Goal: Transaction & Acquisition: Book appointment/travel/reservation

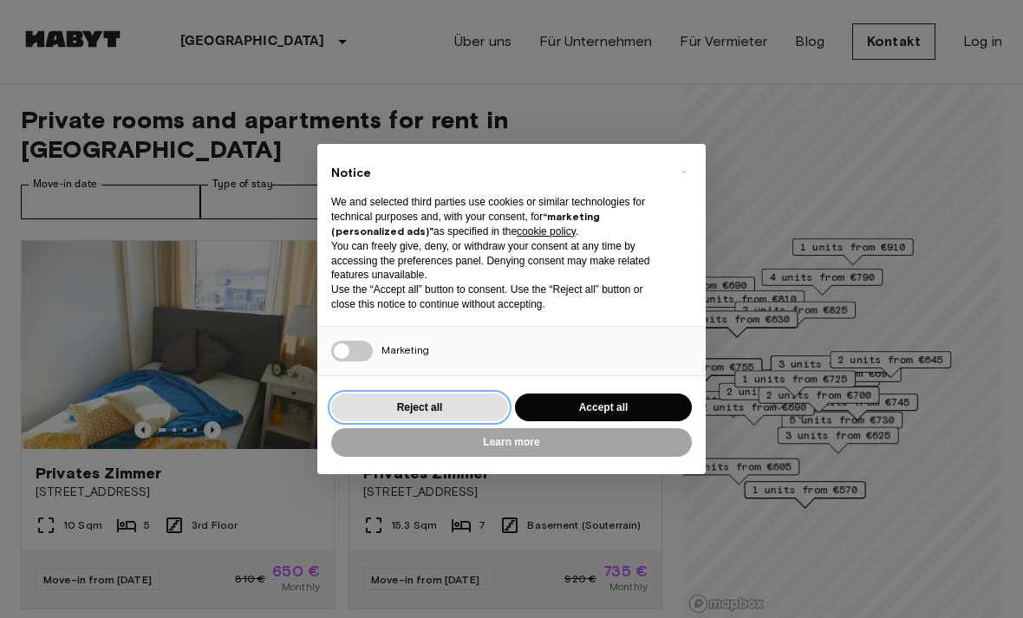
click at [439, 402] on button "Reject all" at bounding box center [419, 408] width 177 height 29
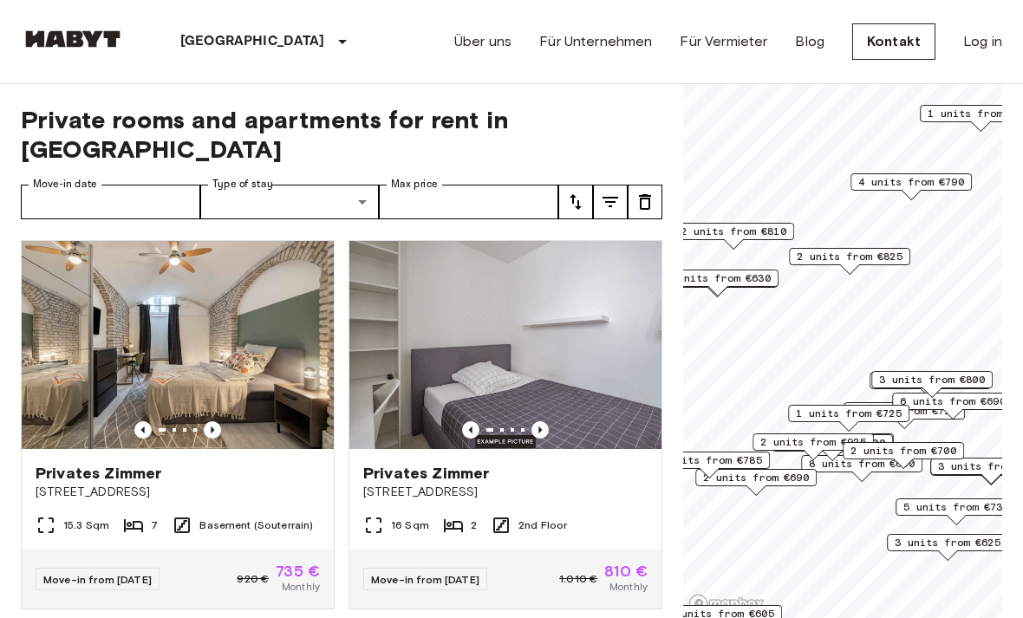
click at [936, 179] on span "4 units from €790" at bounding box center [911, 182] width 106 height 16
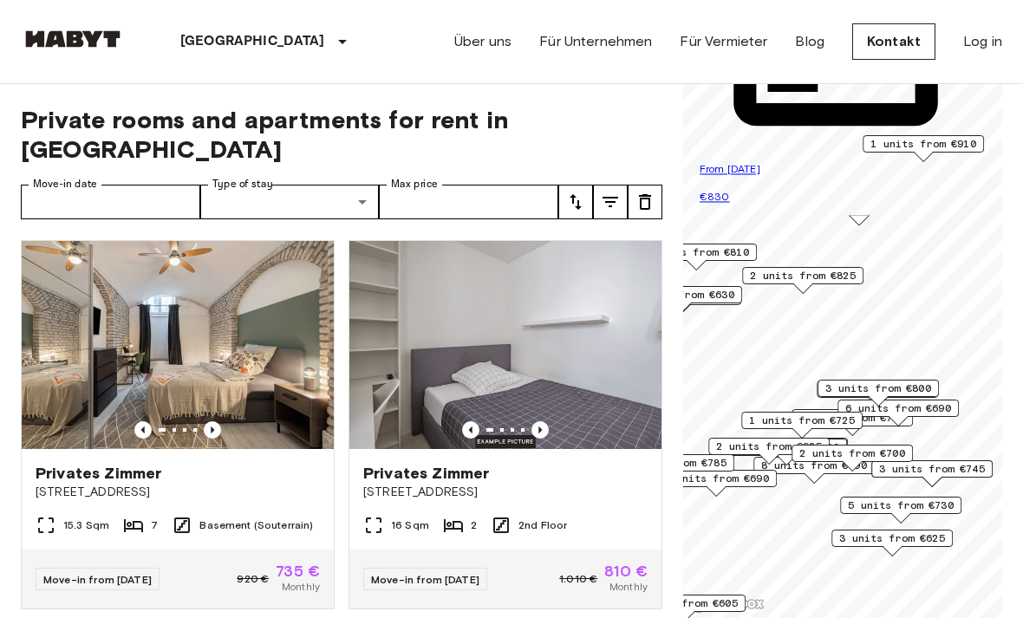
click at [730, 296] on span "3 units from €630" at bounding box center [681, 295] width 106 height 16
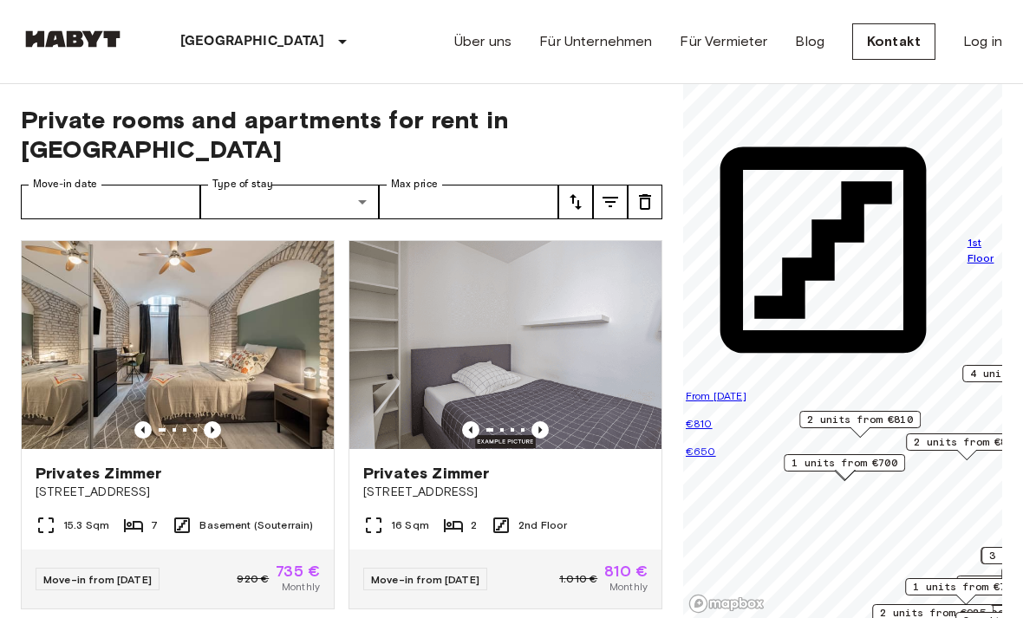
scroll to position [2, 0]
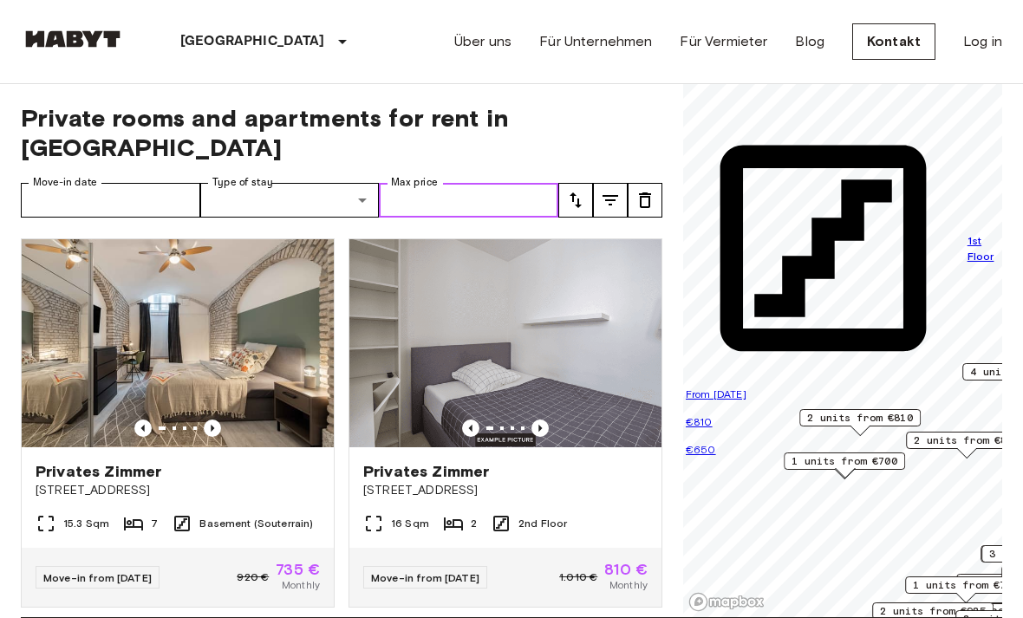
click at [493, 200] on input "Max price" at bounding box center [468, 200] width 179 height 35
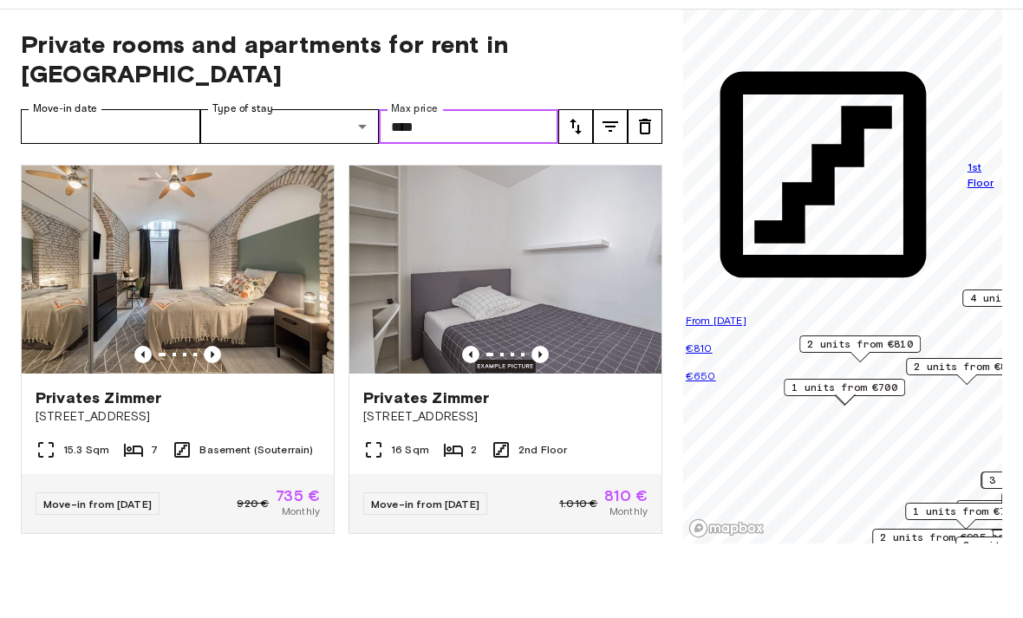
type input "****"
click at [161, 184] on input "Move-in date" at bounding box center [110, 201] width 179 height 35
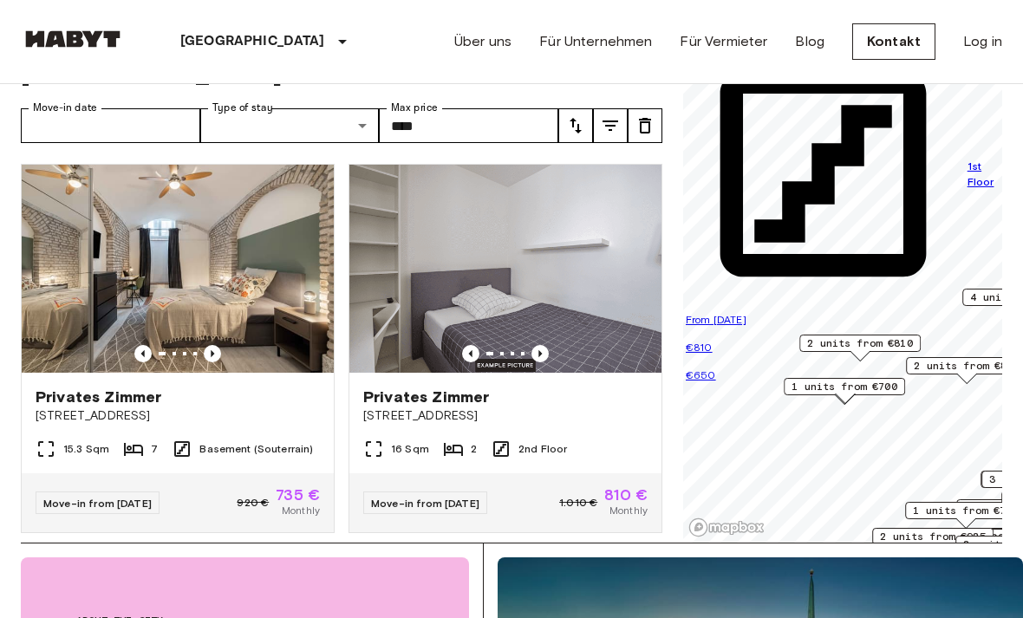
type input "**********"
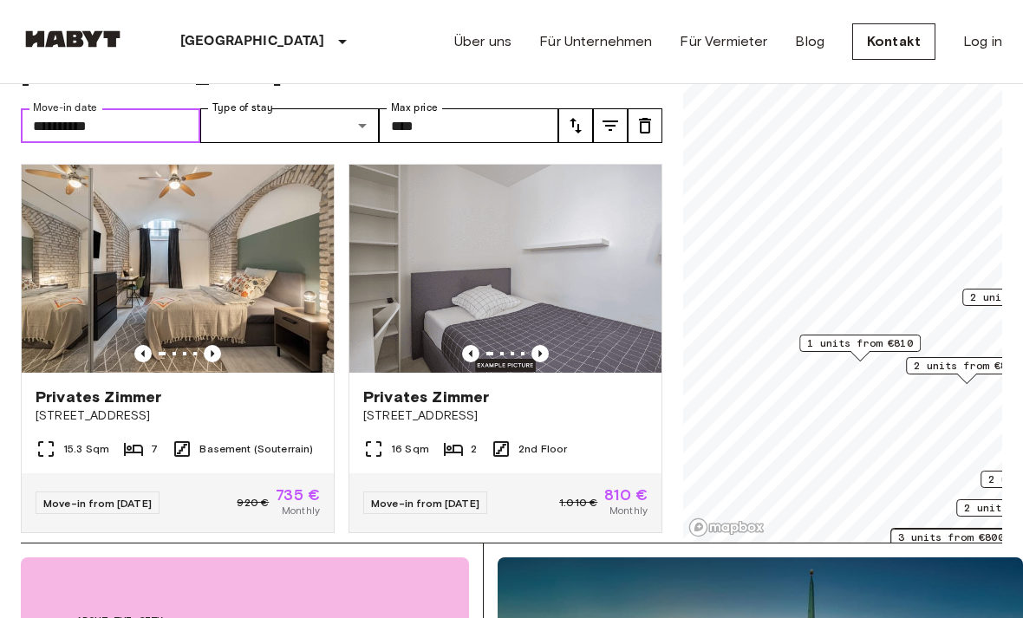
click at [150, 138] on input "**********" at bounding box center [110, 125] width 179 height 35
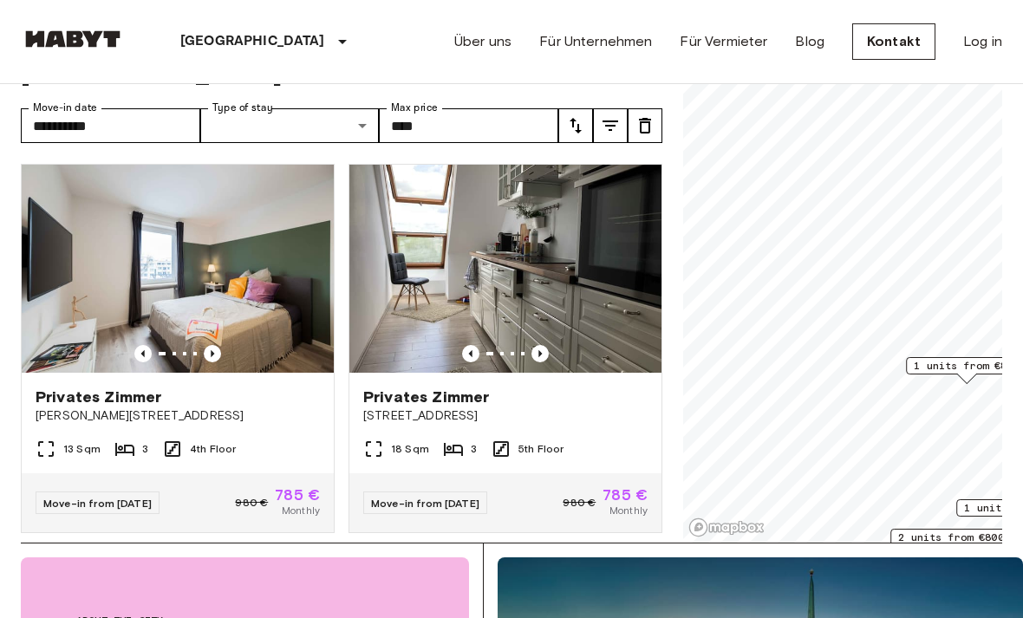
click at [216, 346] on icon "Previous image" at bounding box center [212, 353] width 17 height 17
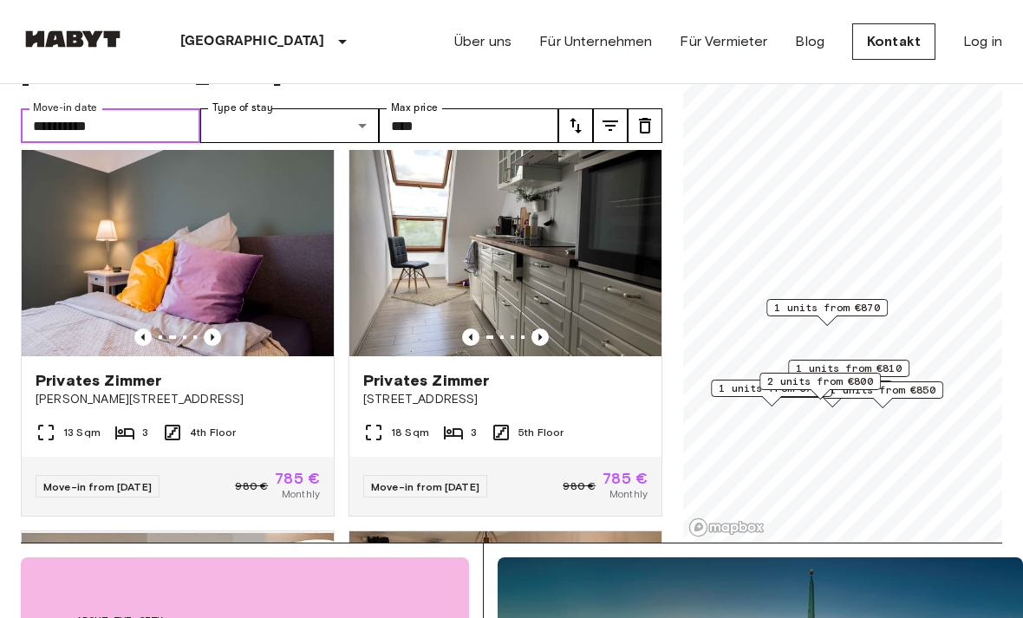
scroll to position [27, 0]
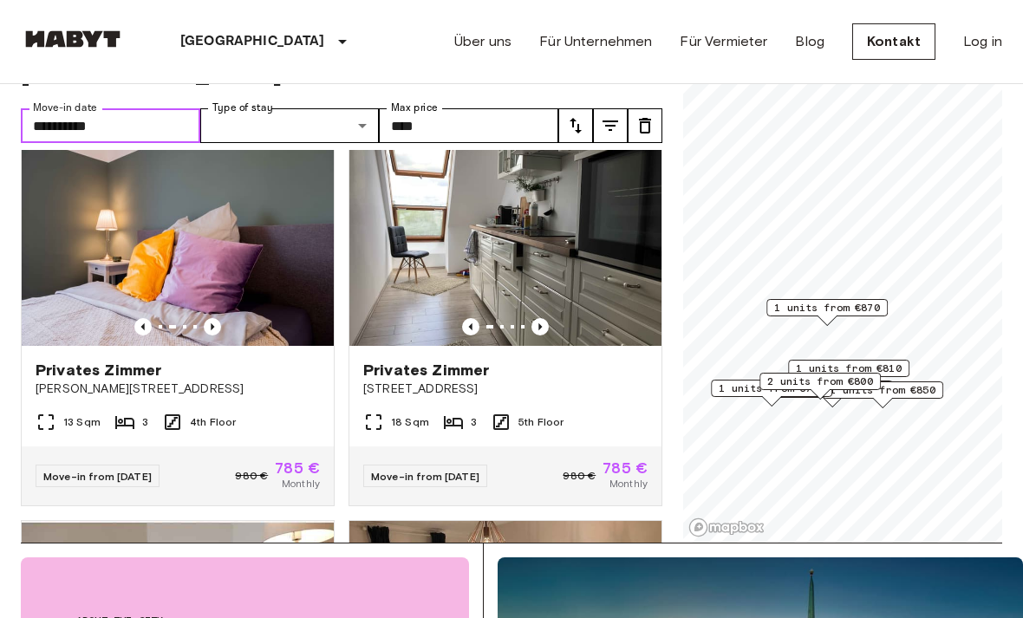
click at [214, 321] on icon "Previous image" at bounding box center [212, 326] width 17 height 17
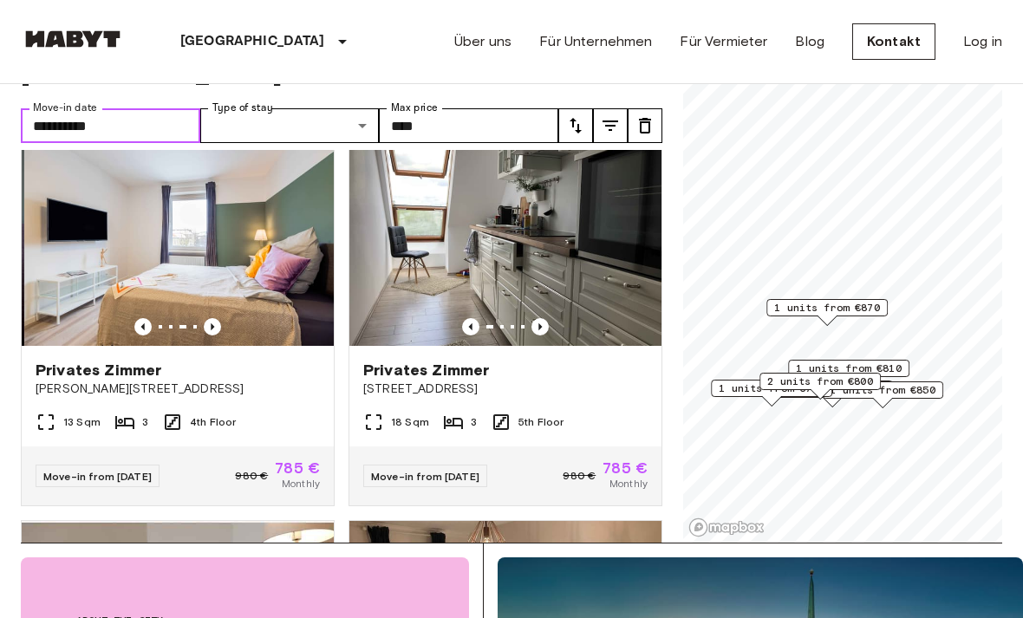
click at [220, 327] on icon "Previous image" at bounding box center [212, 326] width 17 height 17
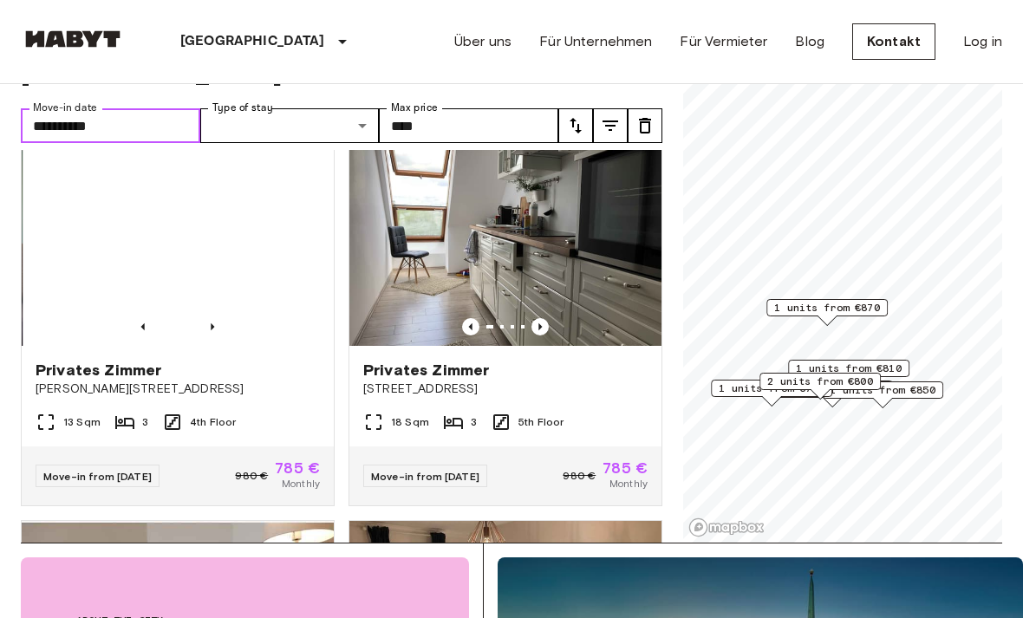
click at [216, 322] on icon "Previous image" at bounding box center [212, 326] width 17 height 17
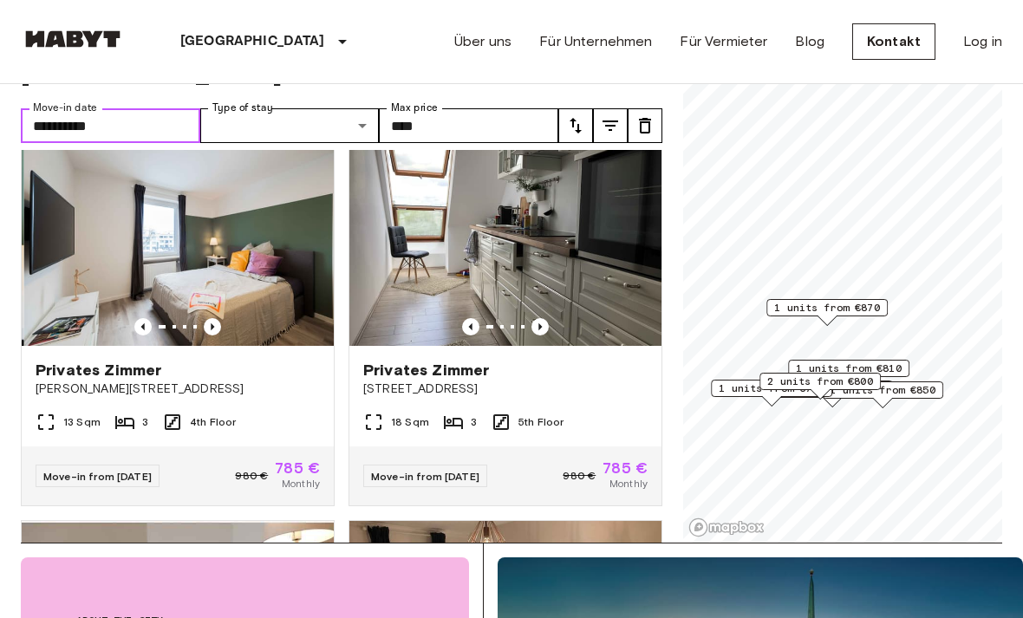
click at [216, 327] on icon "Previous image" at bounding box center [212, 326] width 17 height 17
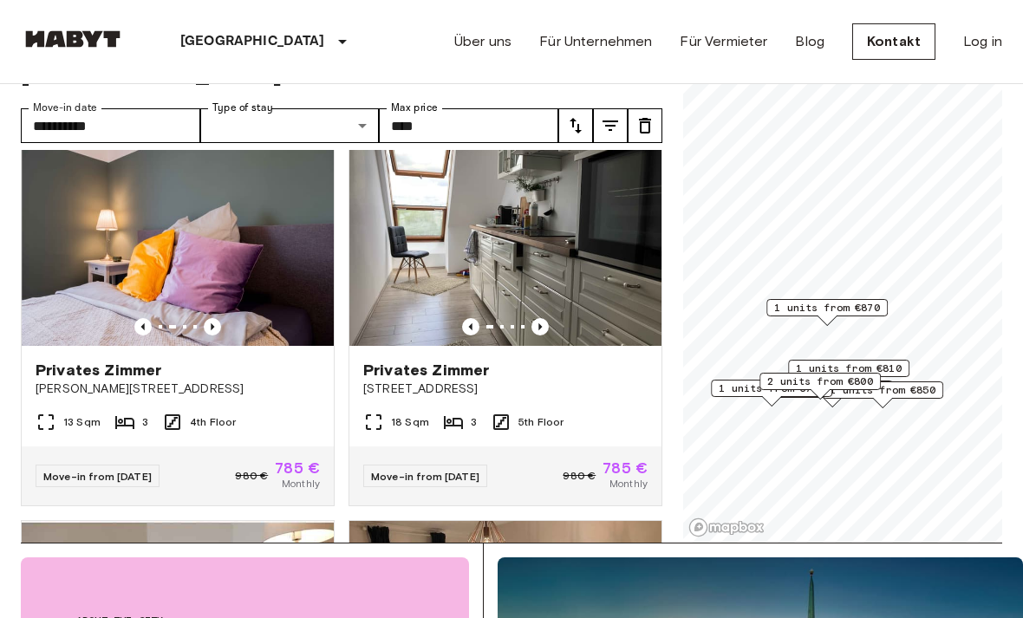
click at [142, 373] on span "Privates Zimmer" at bounding box center [99, 370] width 126 height 21
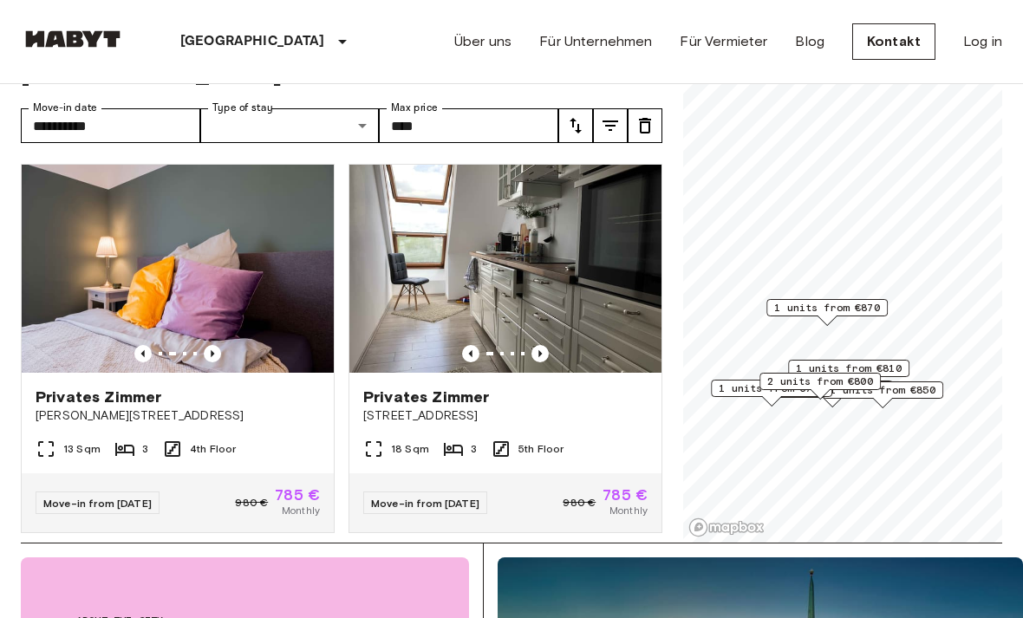
scroll to position [0, 0]
click at [545, 356] on icon "Previous image" at bounding box center [539, 353] width 17 height 17
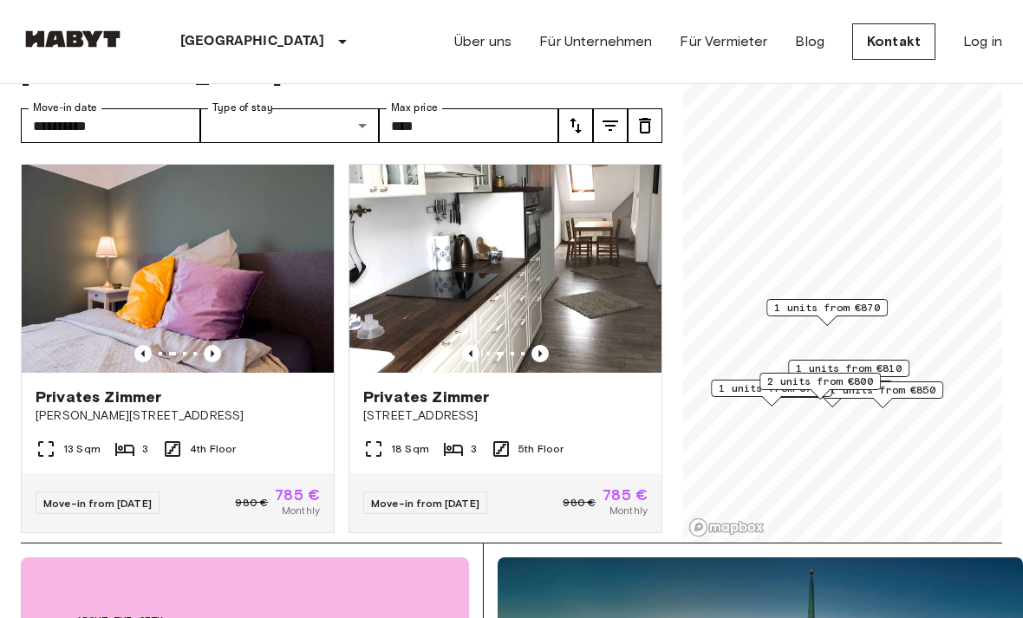
click at [548, 355] on icon "Previous image" at bounding box center [539, 353] width 17 height 17
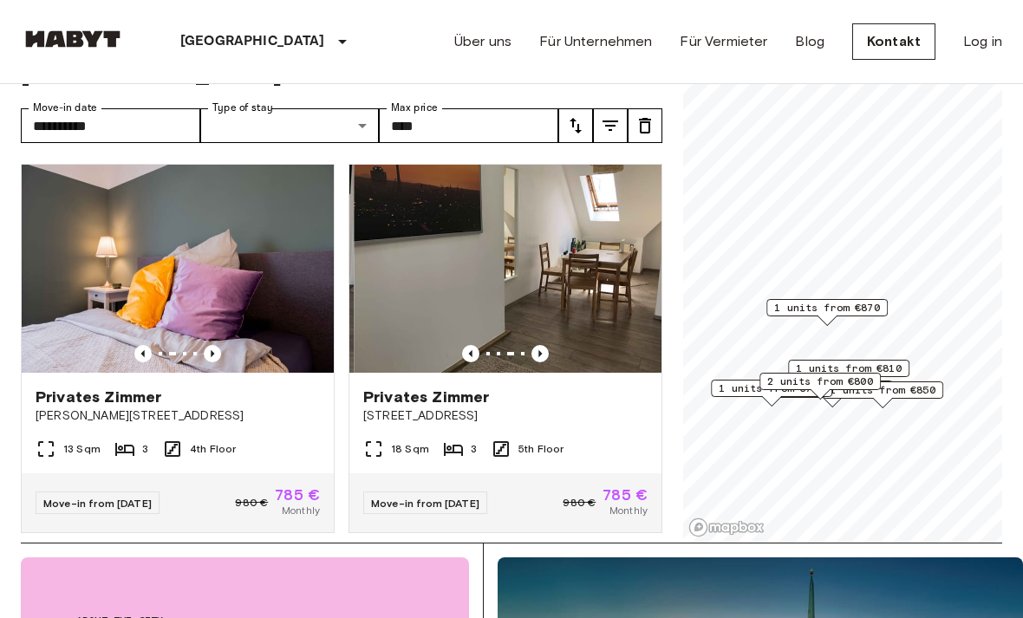
click at [541, 358] on icon "Previous image" at bounding box center [539, 353] width 17 height 17
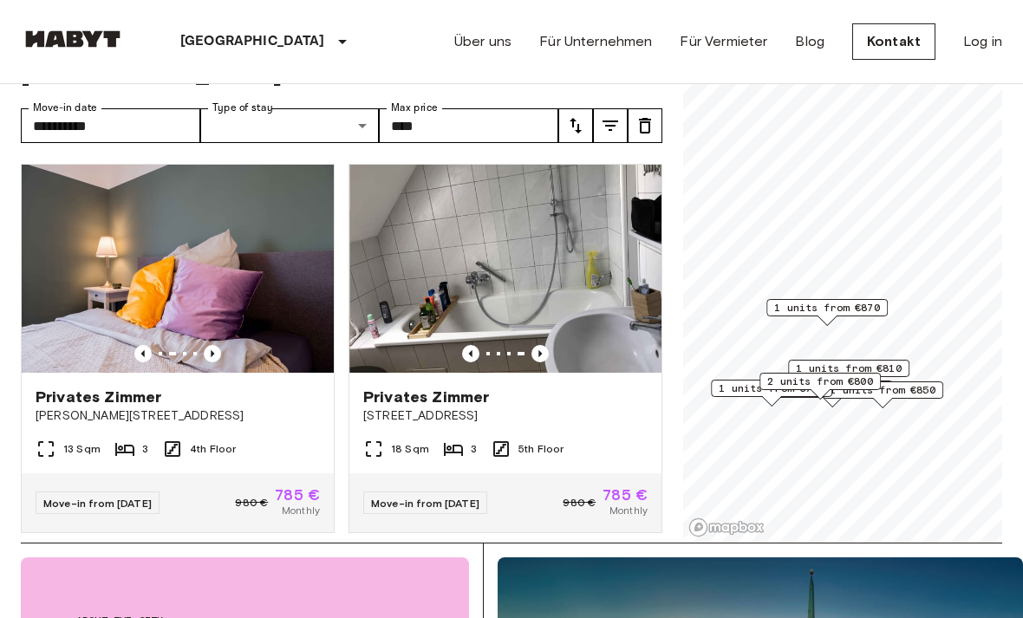
click at [546, 357] on icon "Previous image" at bounding box center [539, 353] width 17 height 17
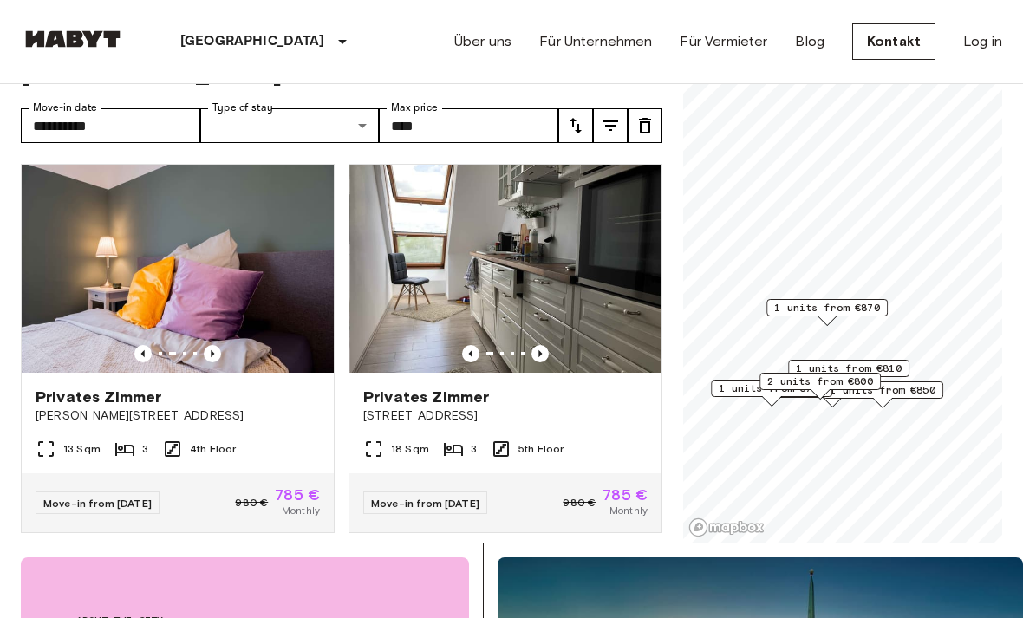
click at [539, 364] on img at bounding box center [505, 269] width 312 height 208
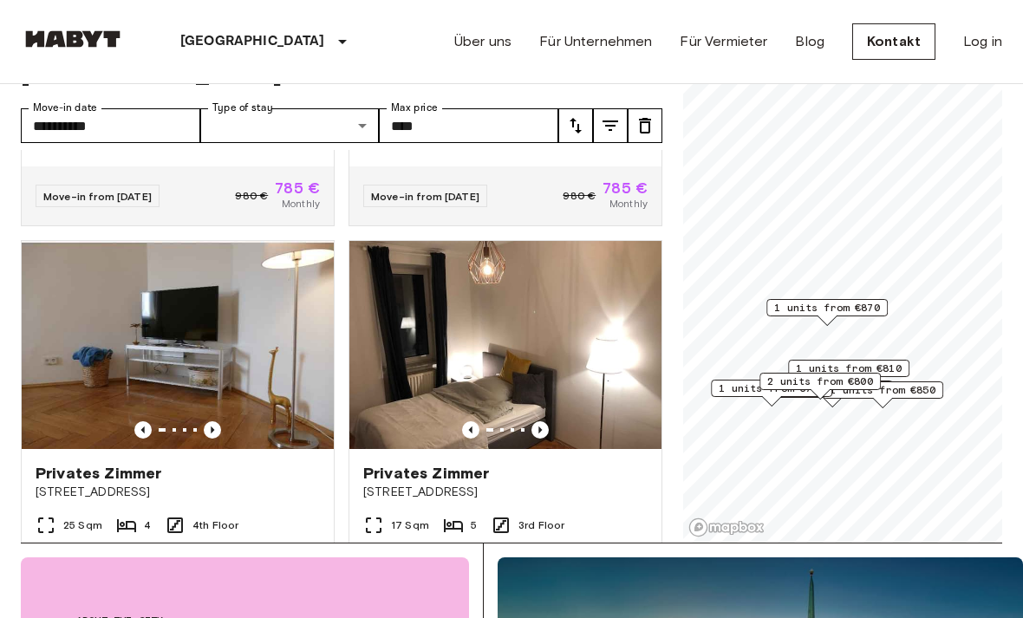
scroll to position [309, 0]
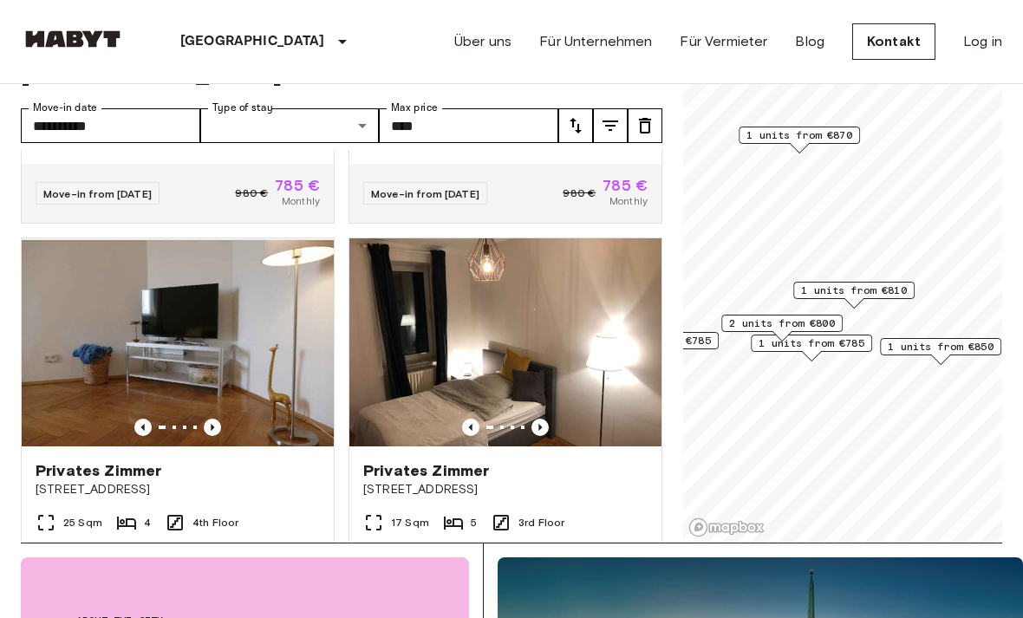
click at [951, 348] on span "1 units from €850" at bounding box center [941, 347] width 106 height 16
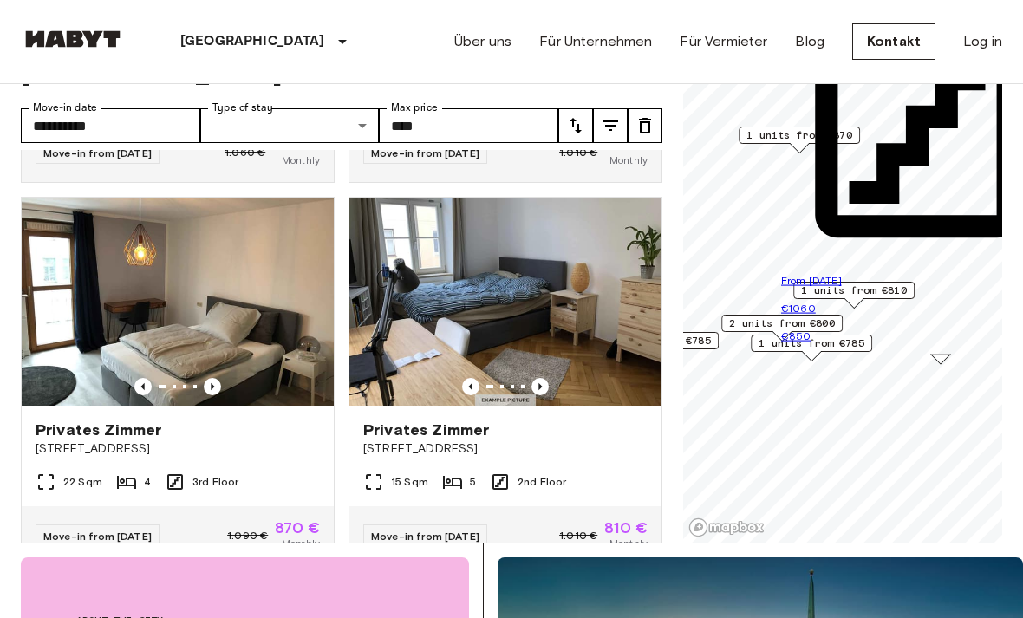
scroll to position [732, 0]
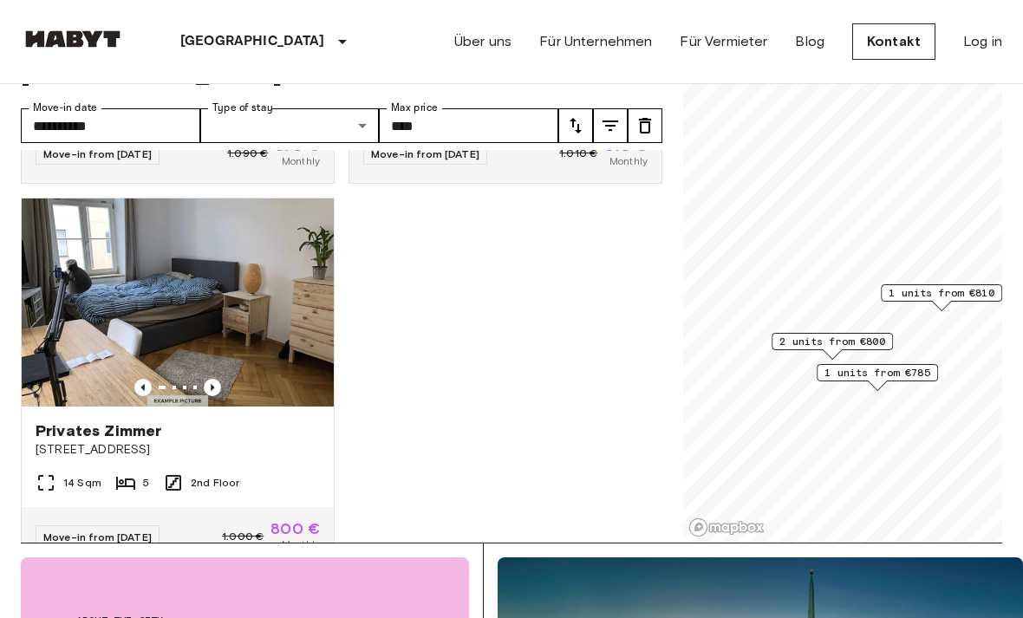
click at [923, 374] on span "1 units from €785" at bounding box center [877, 373] width 106 height 16
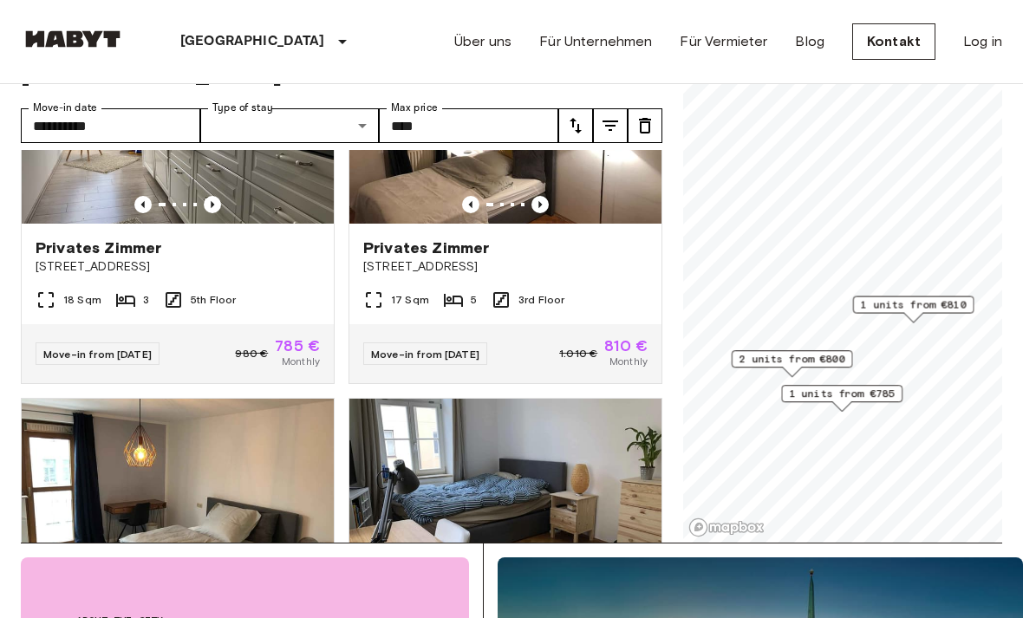
scroll to position [148, 0]
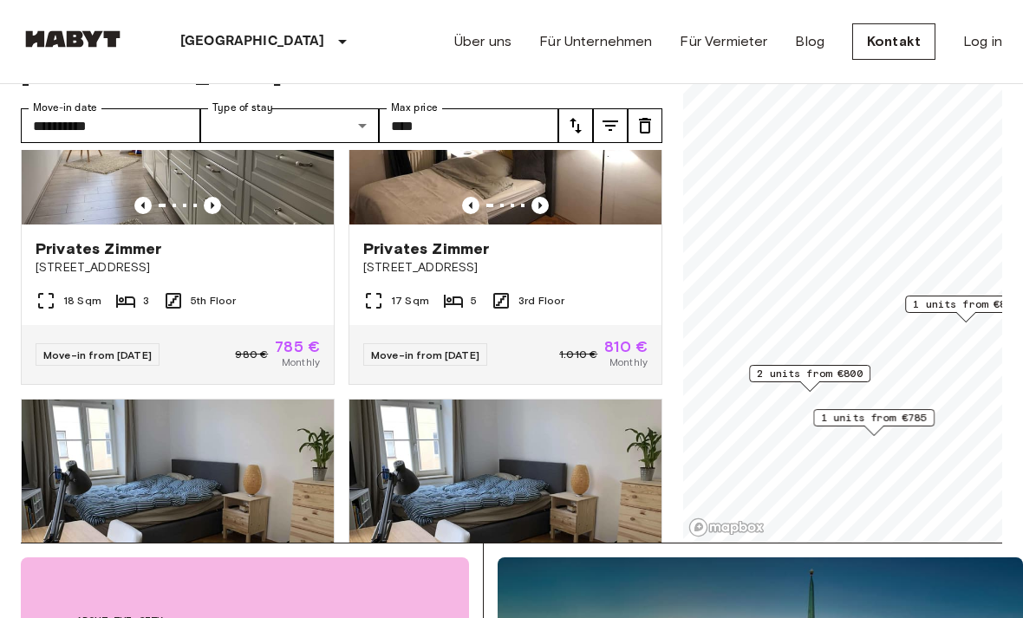
click at [808, 374] on span "2 units from €800" at bounding box center [810, 374] width 106 height 16
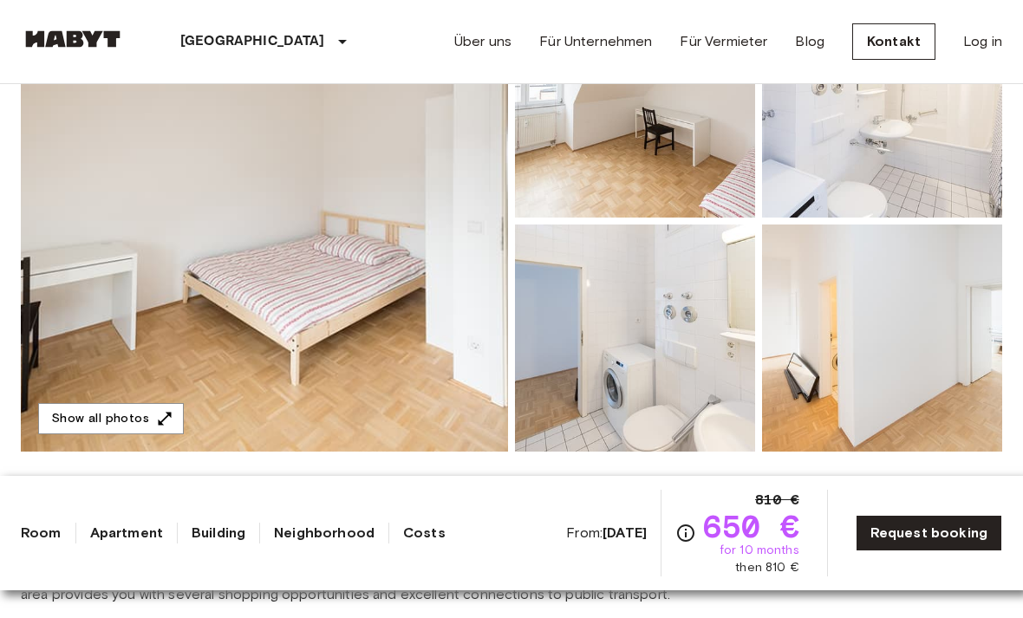
scroll to position [255, 0]
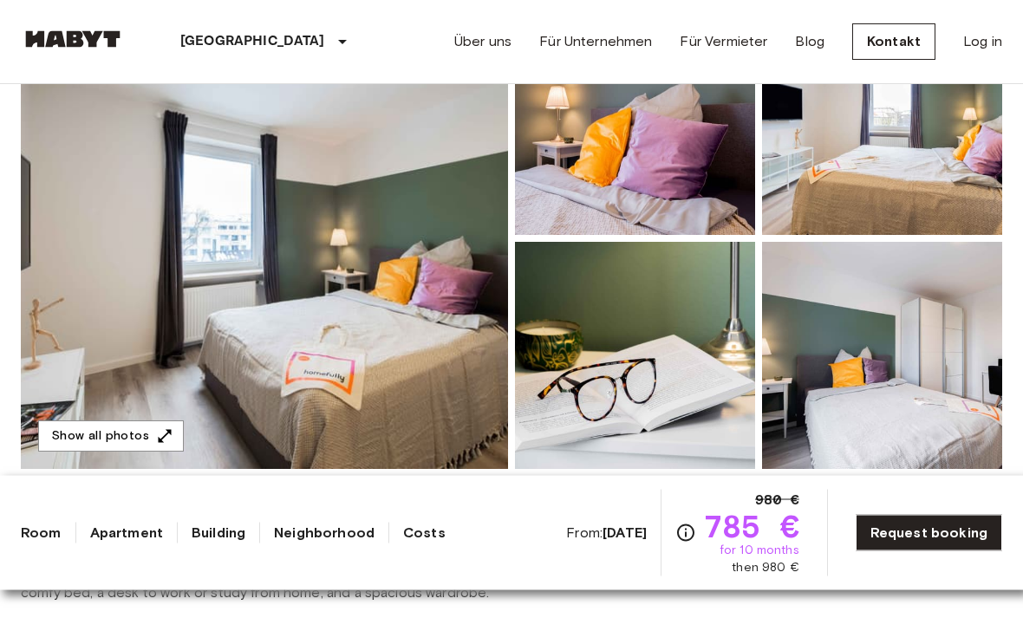
scroll to position [246, 0]
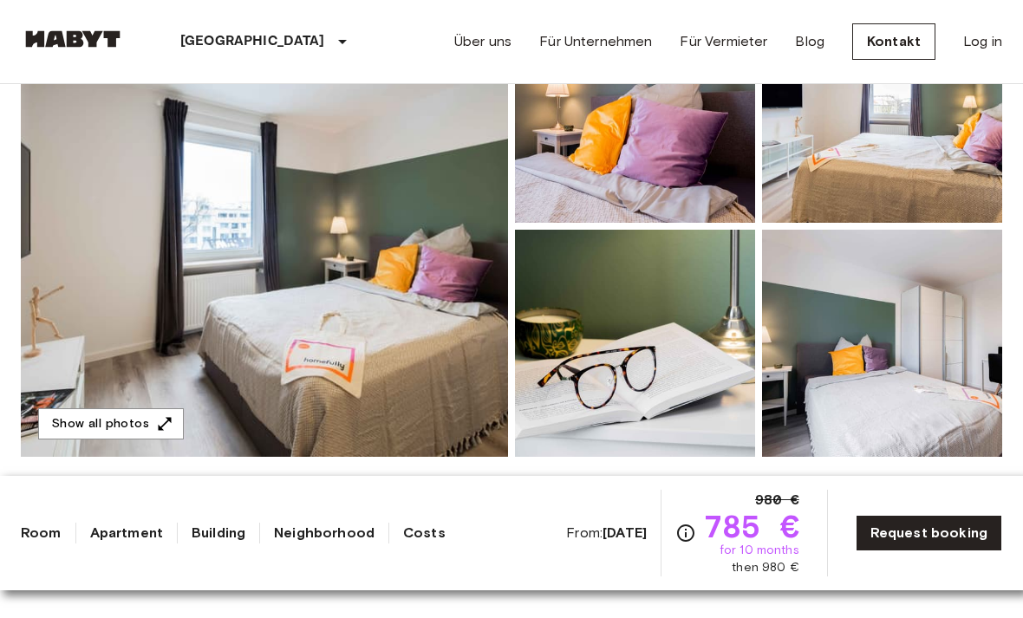
click at [908, 361] on img at bounding box center [882, 343] width 240 height 227
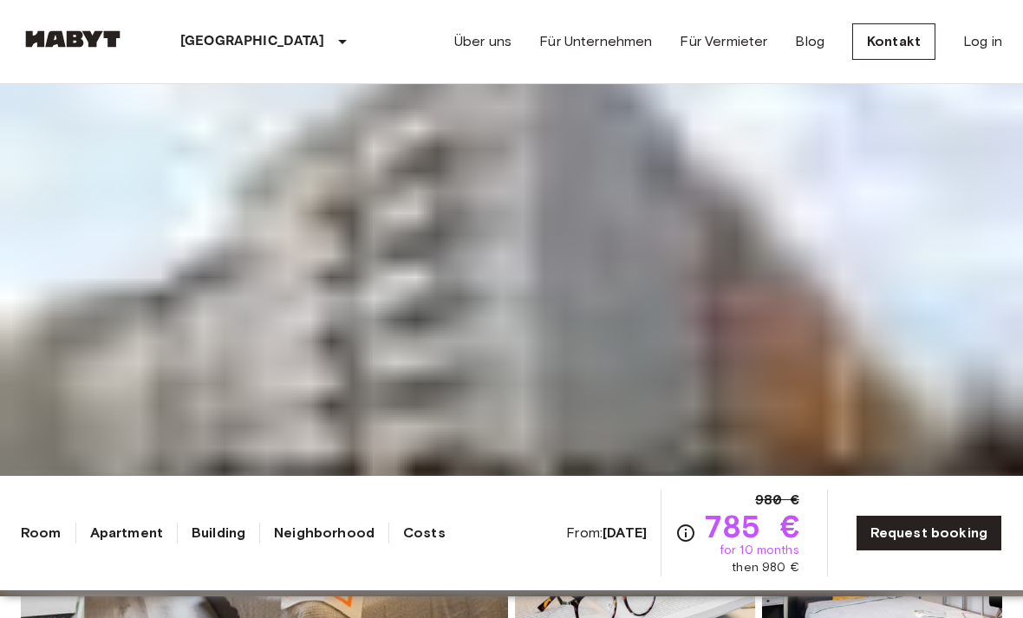
scroll to position [0, 0]
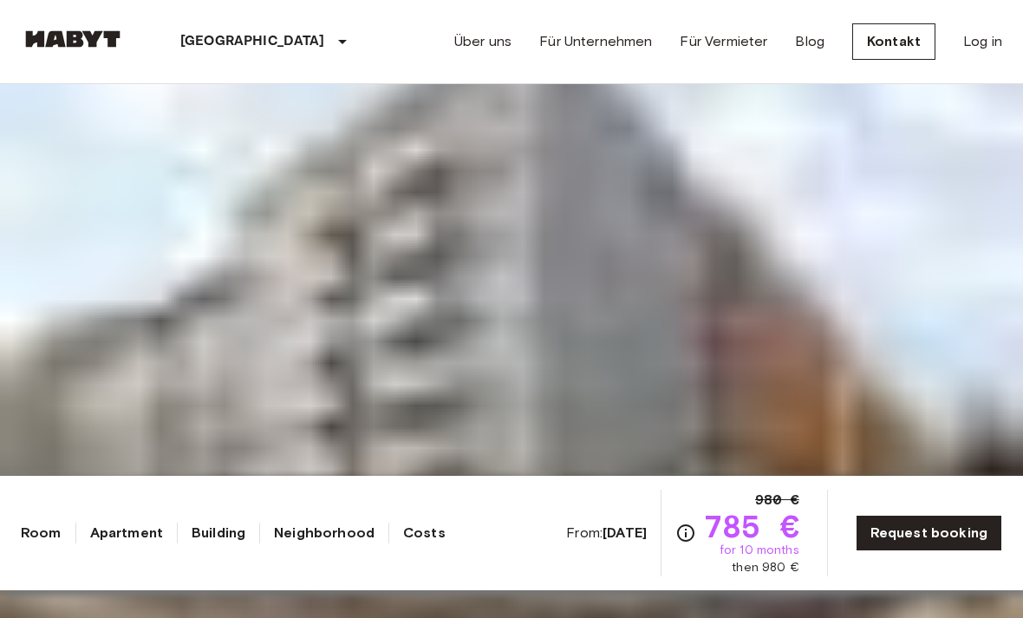
click at [159, 571] on img at bounding box center [511, 309] width 1023 height 618
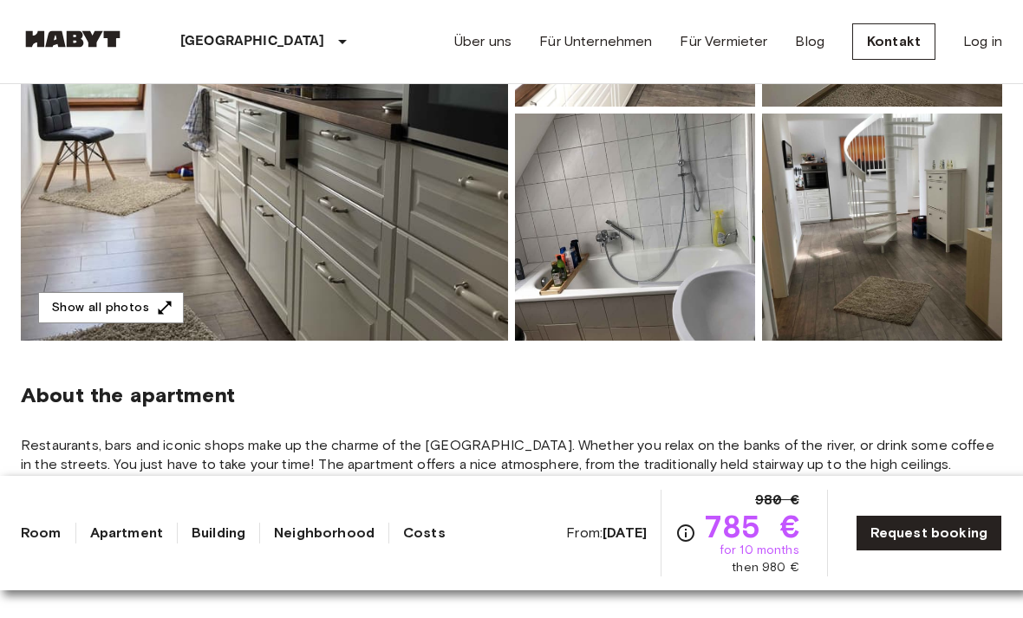
scroll to position [358, 0]
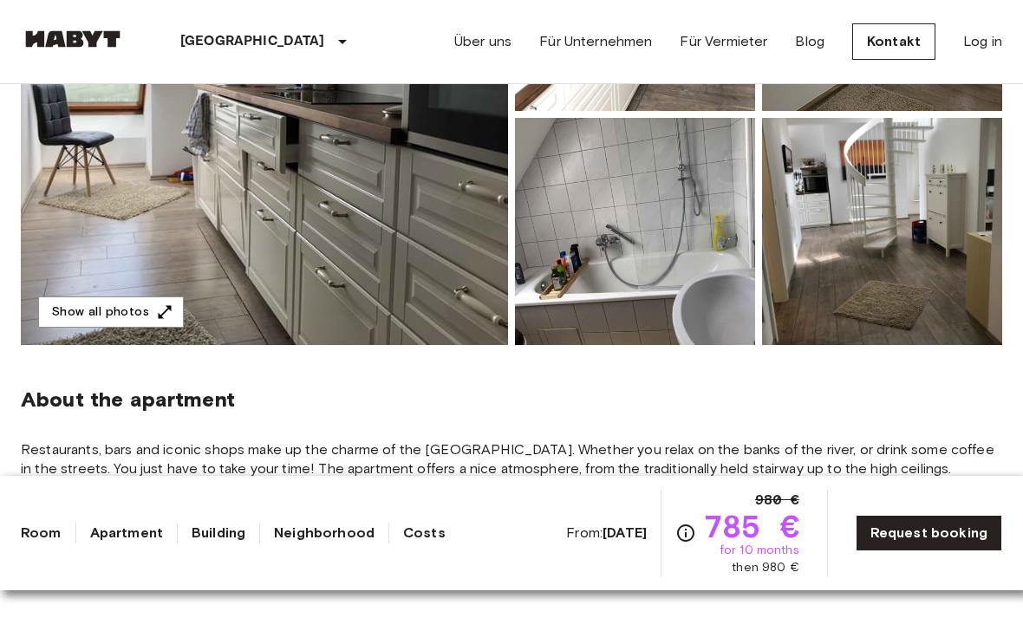
click at [294, 234] on img at bounding box center [264, 114] width 487 height 461
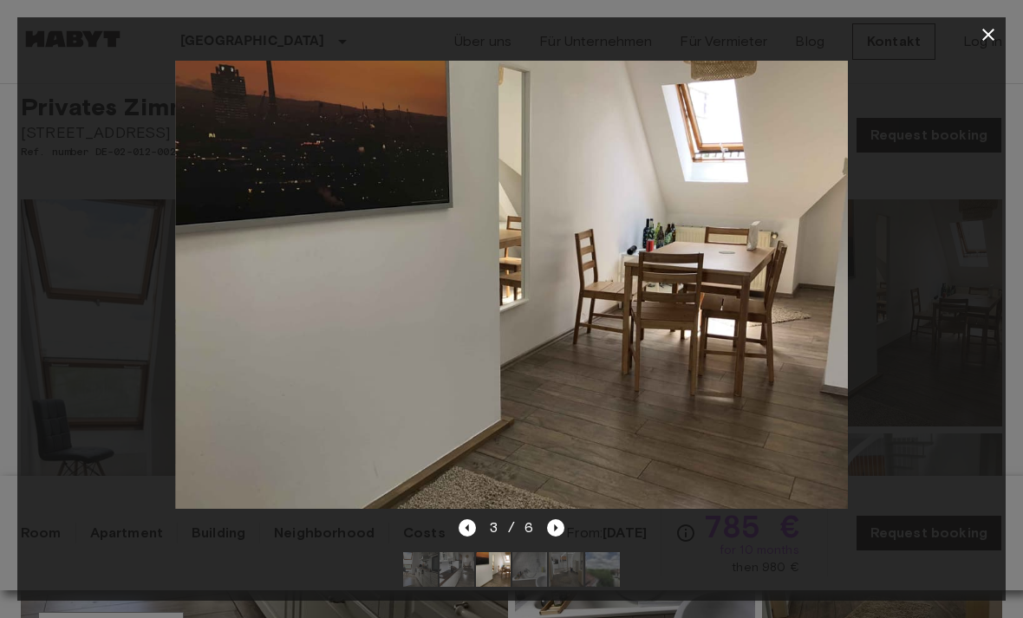
scroll to position [0, 0]
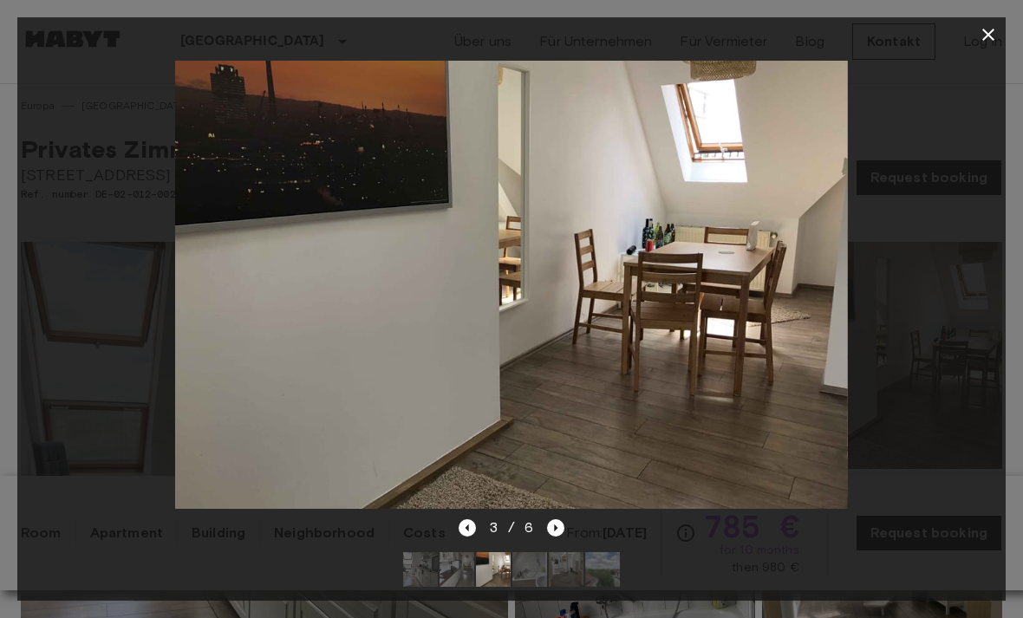
click at [547, 525] on icon "Next image" at bounding box center [555, 527] width 17 height 17
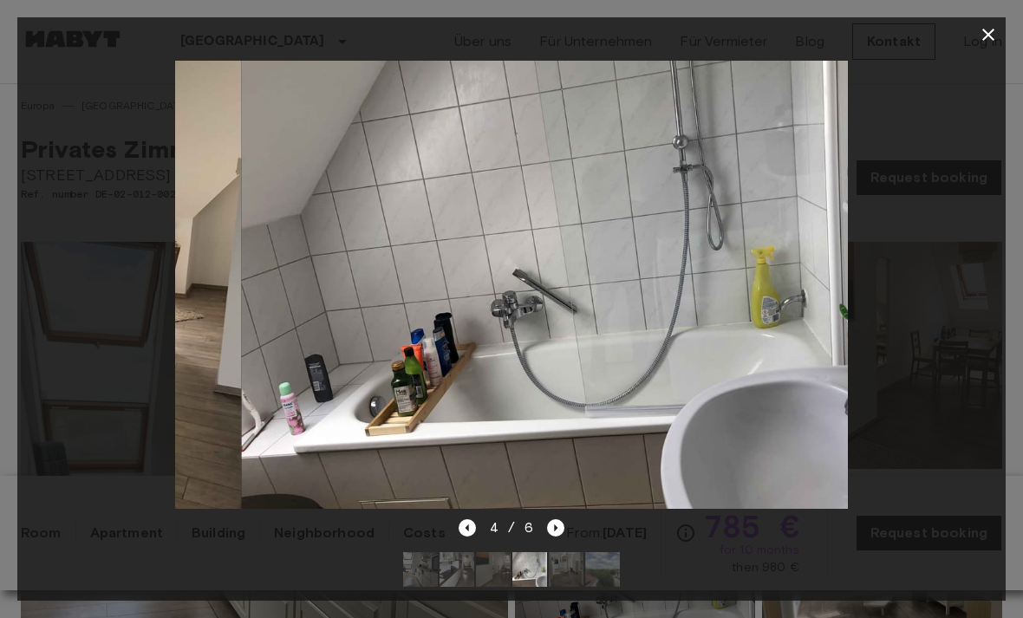
click at [550, 535] on icon "Next image" at bounding box center [555, 527] width 17 height 17
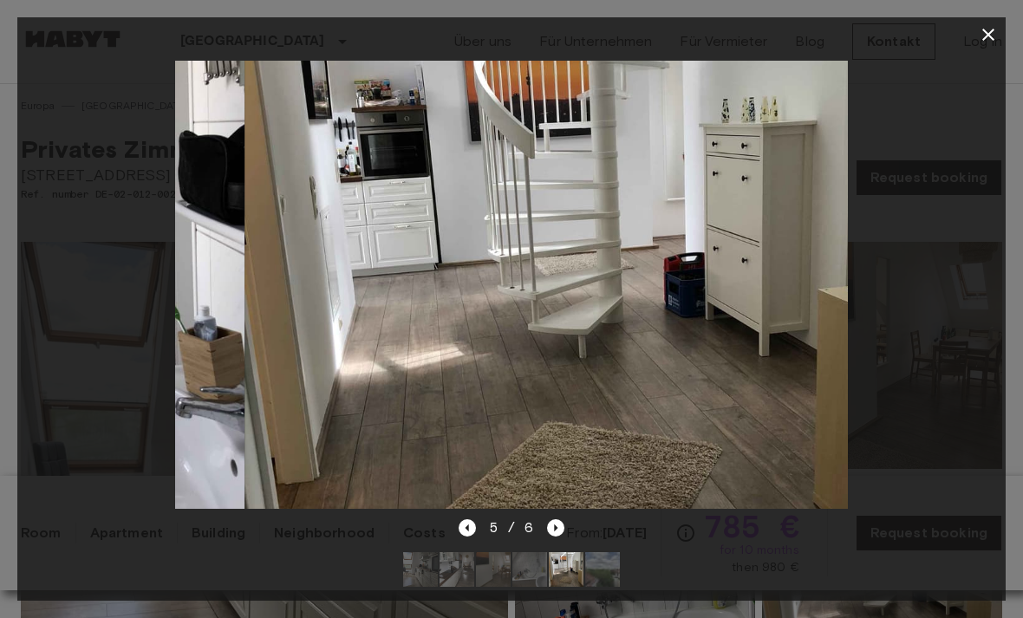
click at [555, 527] on icon "Next image" at bounding box center [556, 527] width 3 height 7
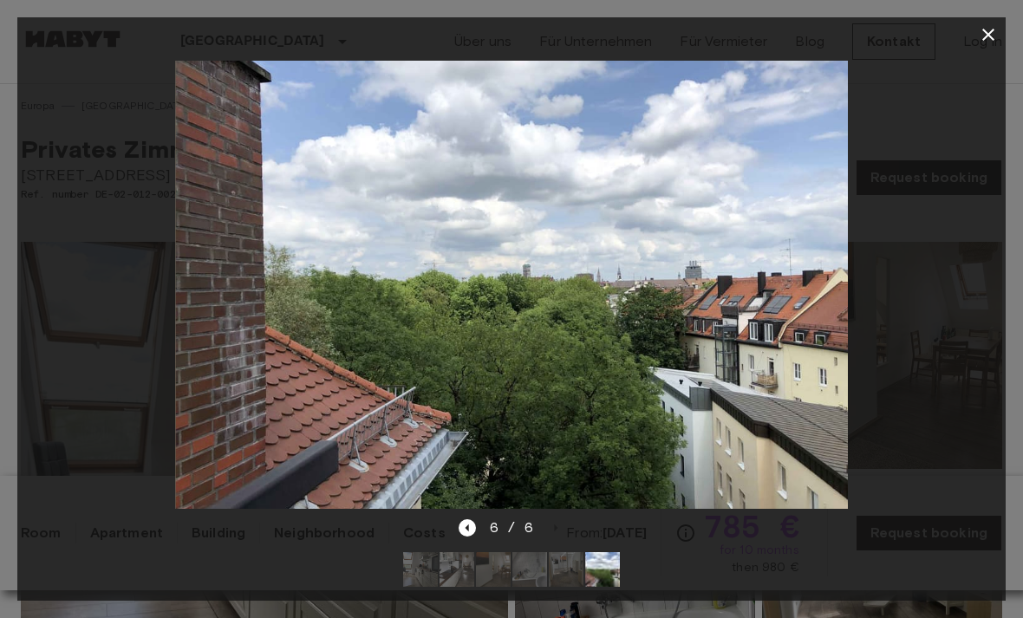
click at [464, 524] on icon "Previous image" at bounding box center [467, 527] width 17 height 17
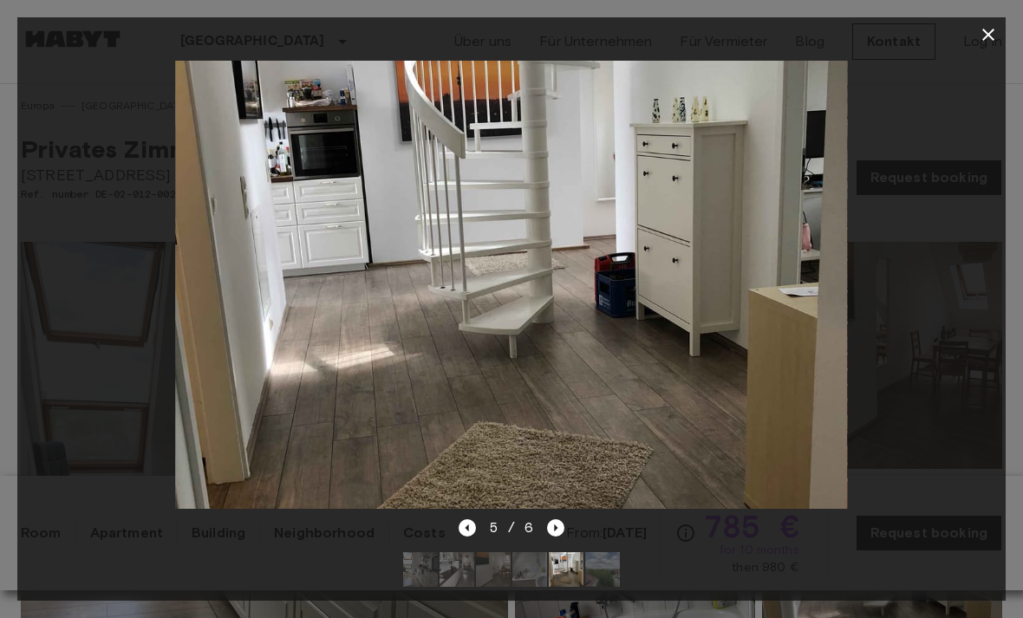
click at [470, 526] on icon "Previous image" at bounding box center [467, 527] width 17 height 17
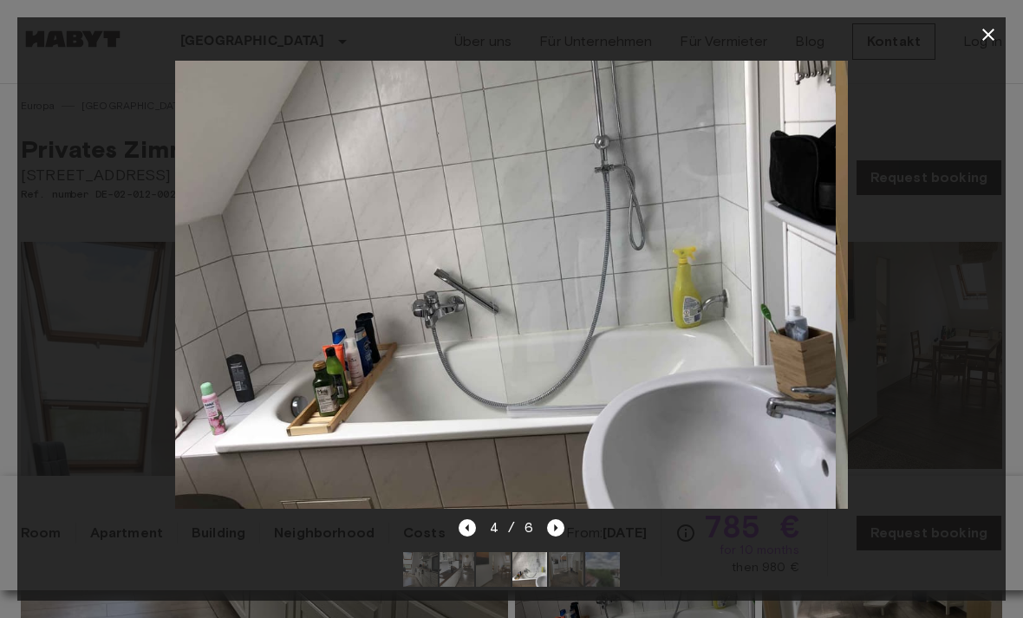
click at [559, 521] on icon "Next image" at bounding box center [555, 527] width 17 height 17
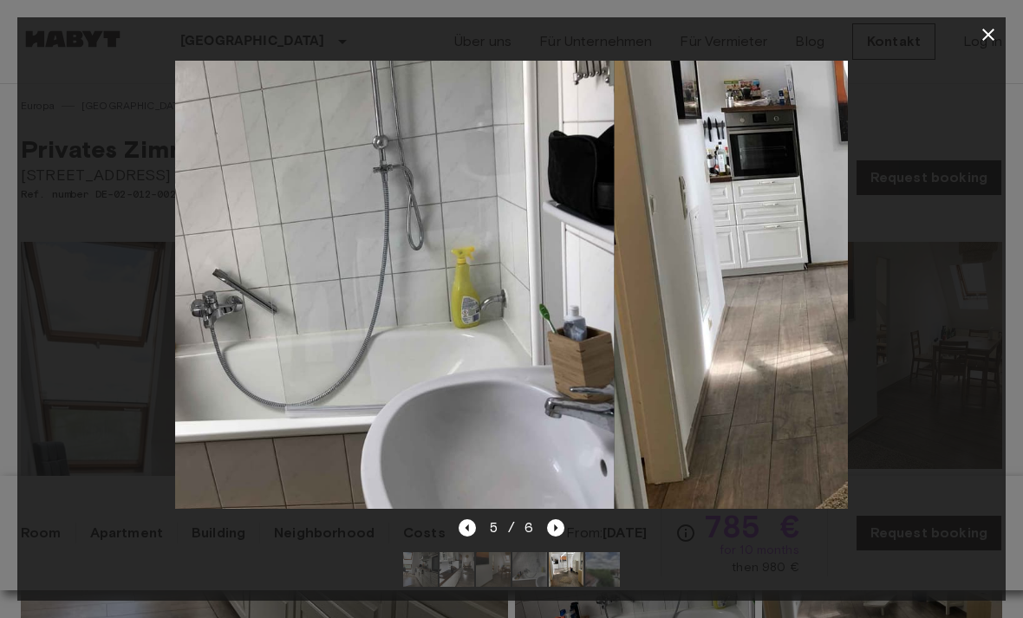
click at [558, 520] on icon "Next image" at bounding box center [555, 527] width 17 height 17
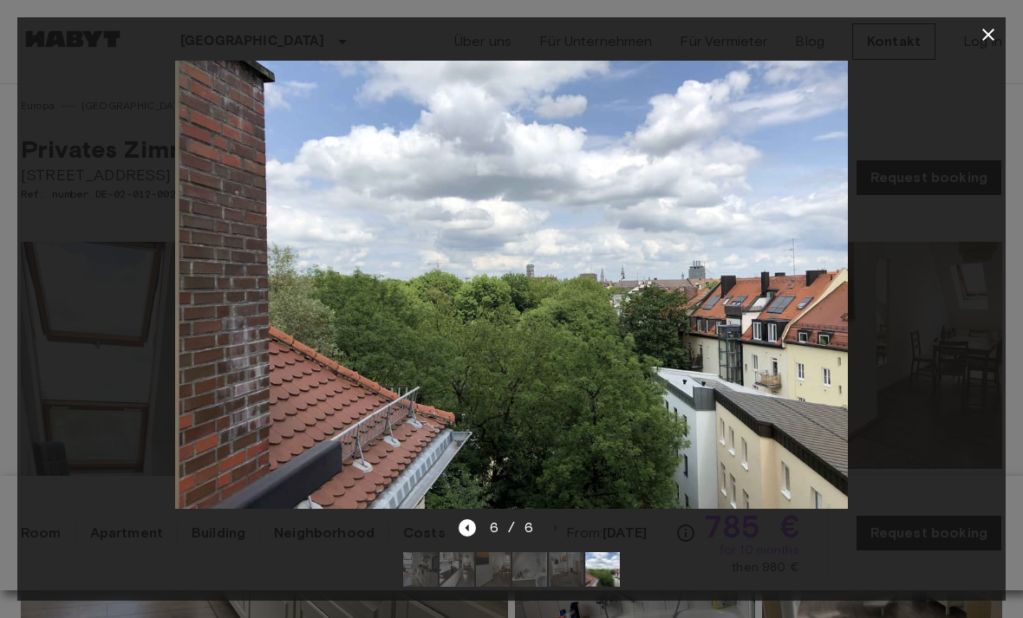
click at [835, 547] on div "6 / 6" at bounding box center [511, 558] width 988 height 83
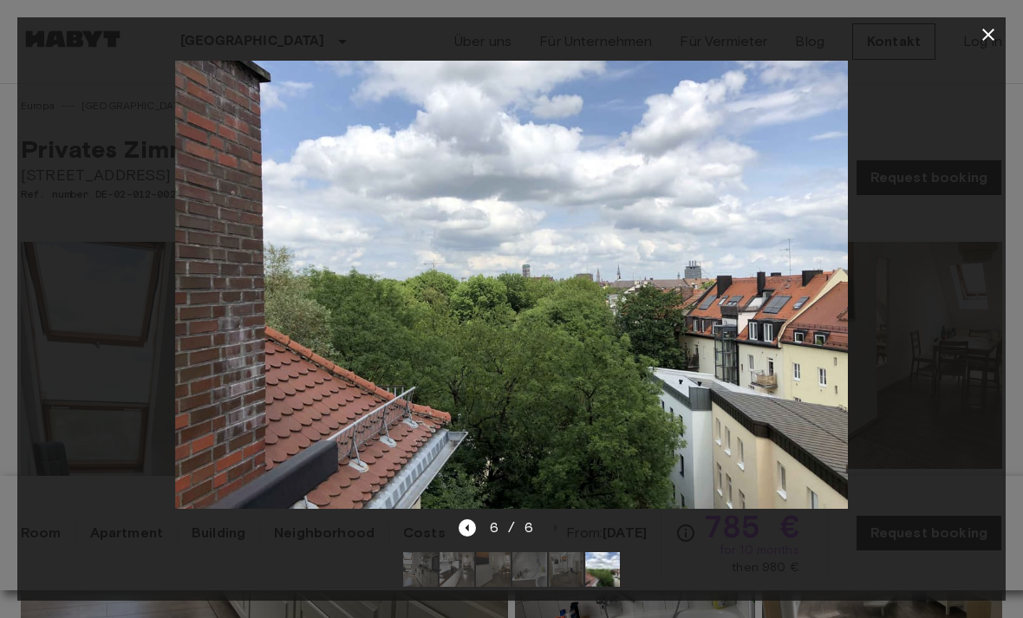
click at [988, 40] on icon "button" at bounding box center [988, 34] width 21 height 21
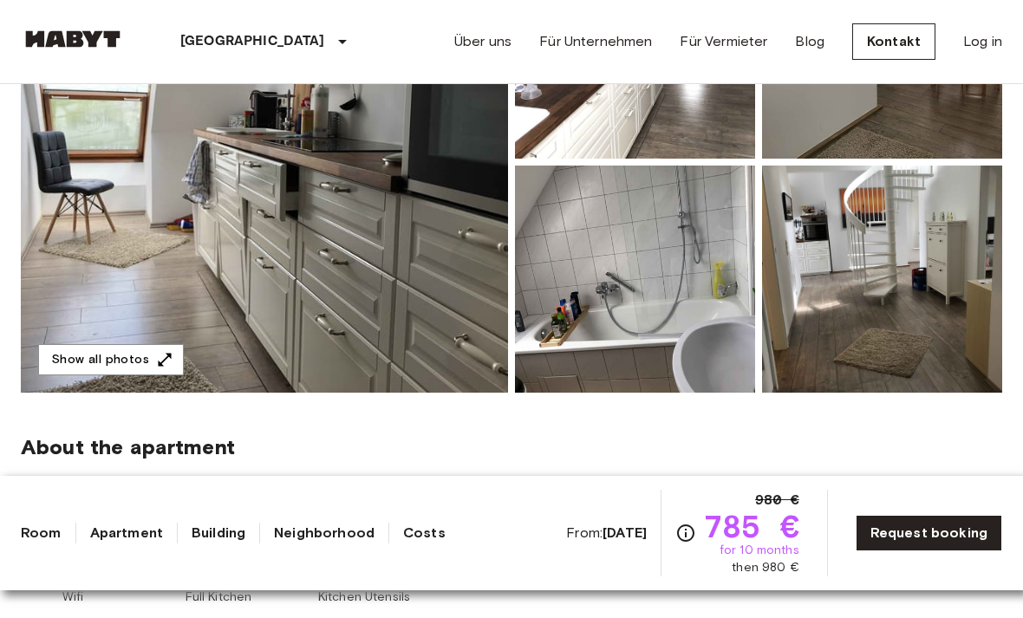
scroll to position [307, 0]
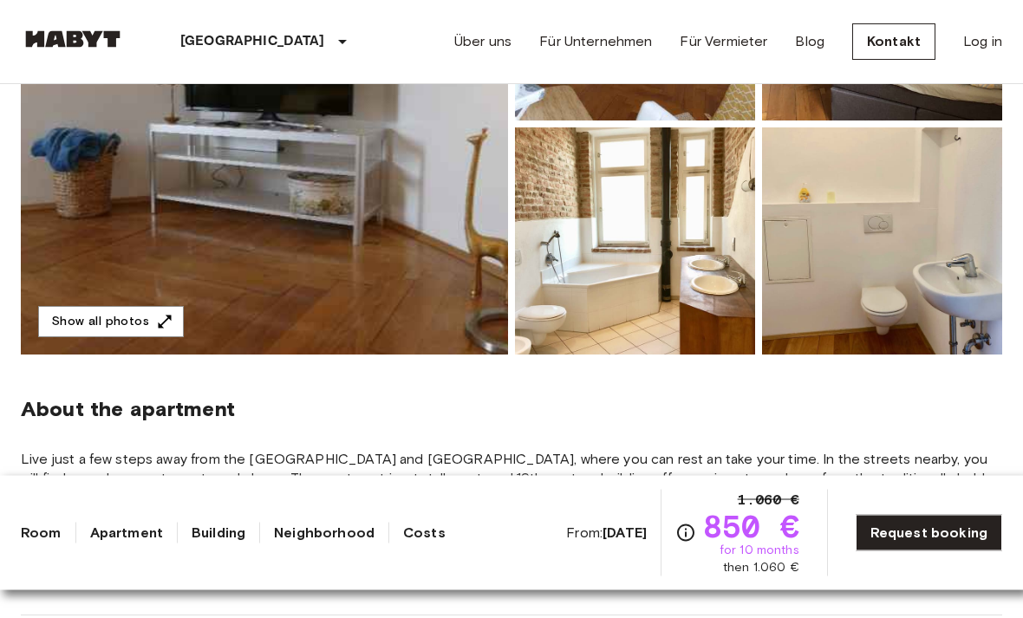
scroll to position [361, 0]
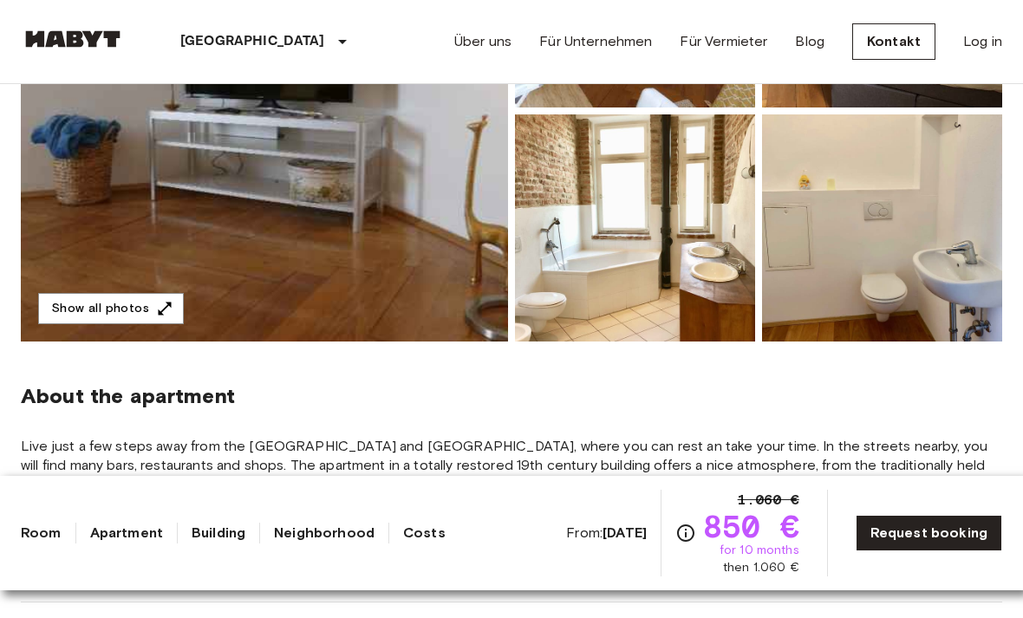
click at [133, 302] on button "Show all photos" at bounding box center [111, 309] width 146 height 32
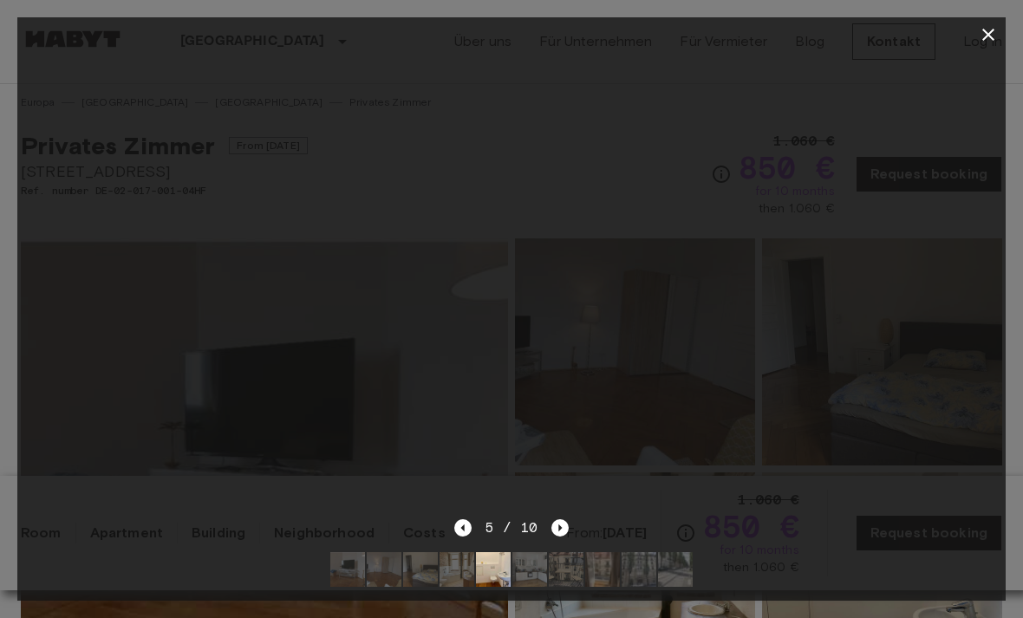
scroll to position [0, 0]
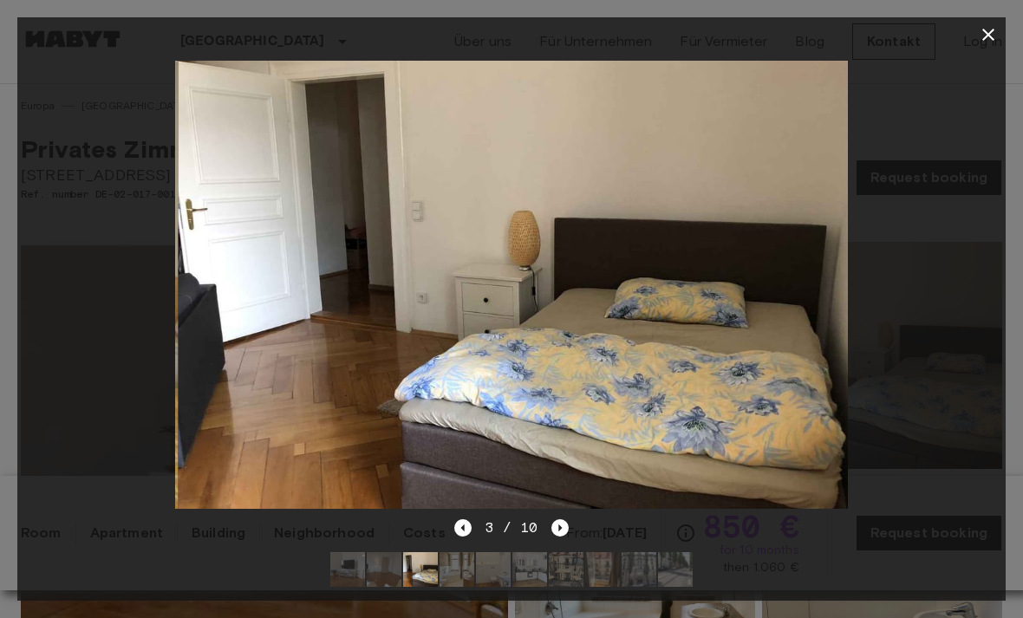
click at [992, 32] on icon "button" at bounding box center [988, 35] width 12 height 12
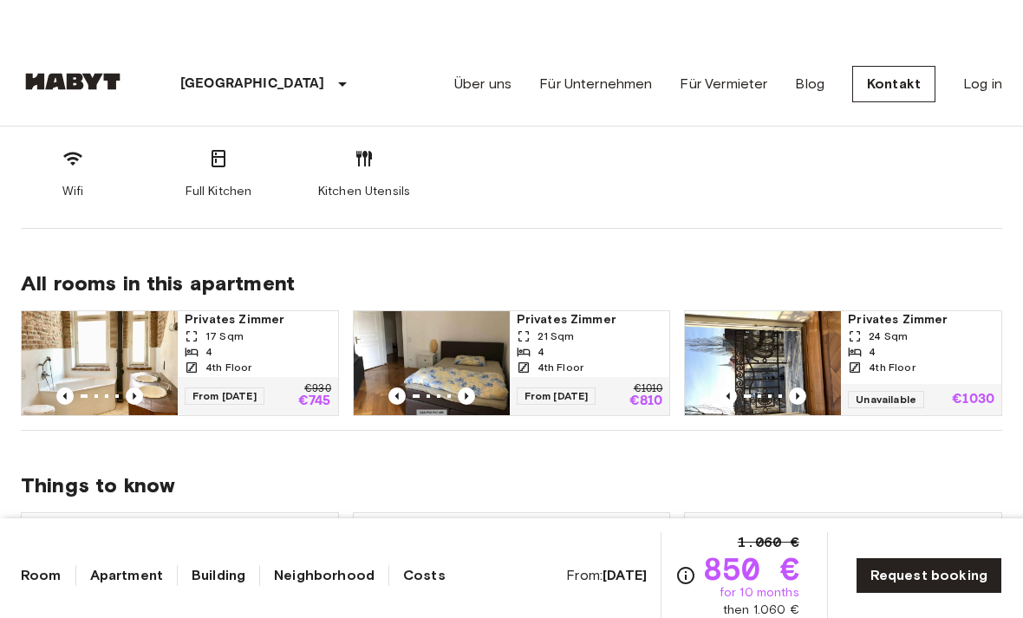
scroll to position [733, 0]
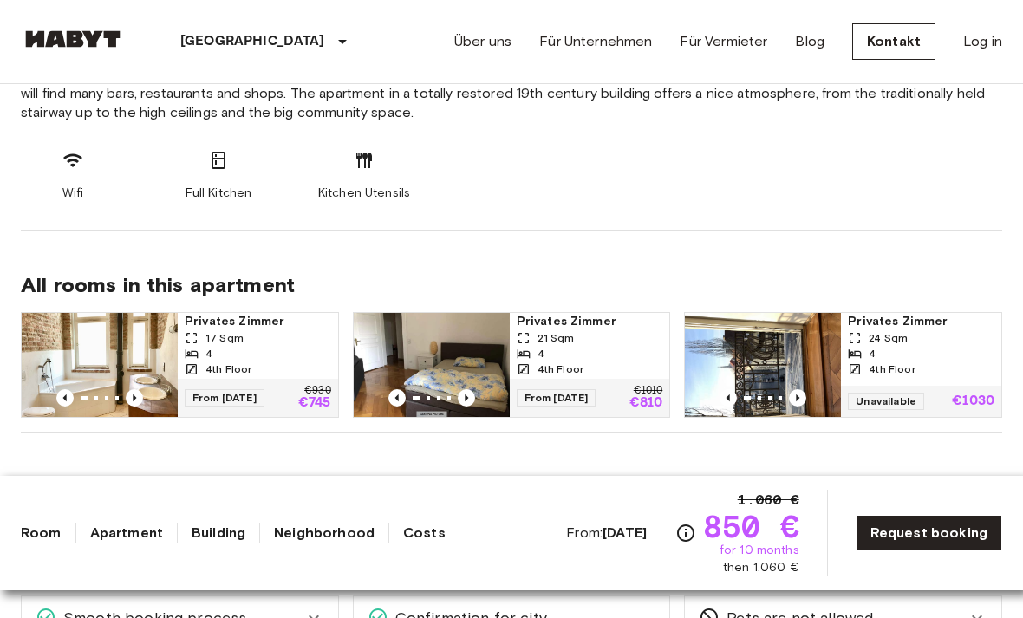
click at [142, 401] on icon "Previous image" at bounding box center [134, 397] width 17 height 17
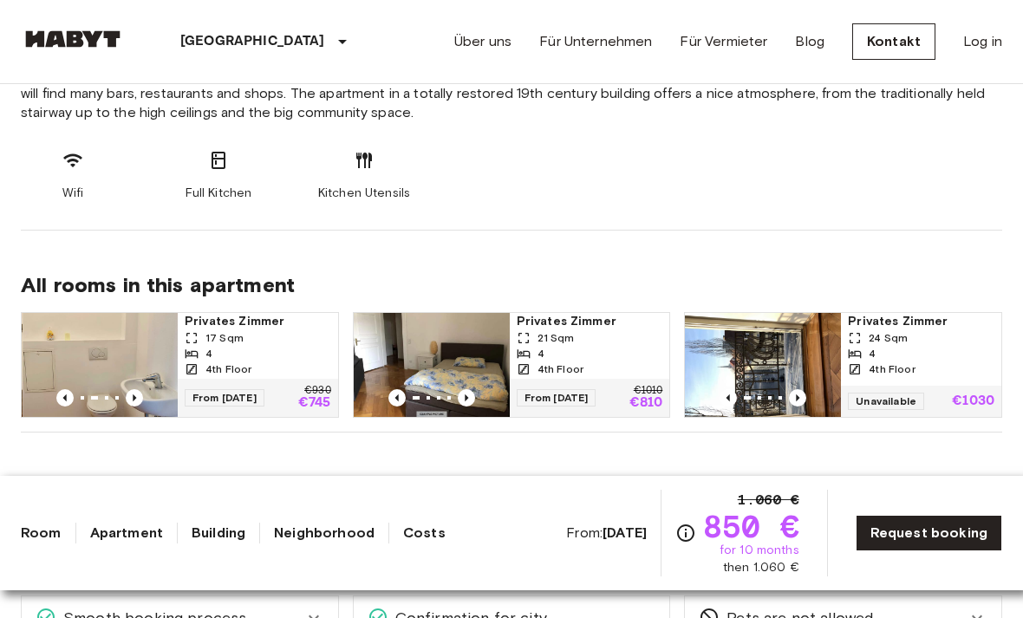
click at [142, 395] on icon "Previous image" at bounding box center [134, 397] width 17 height 17
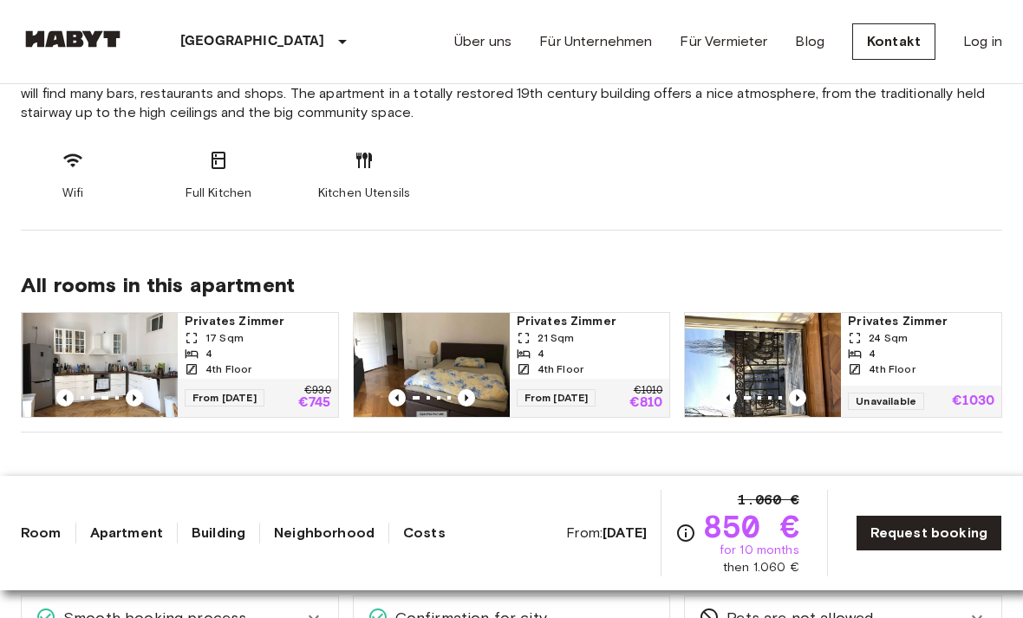
click at [139, 394] on icon "Previous image" at bounding box center [134, 397] width 17 height 17
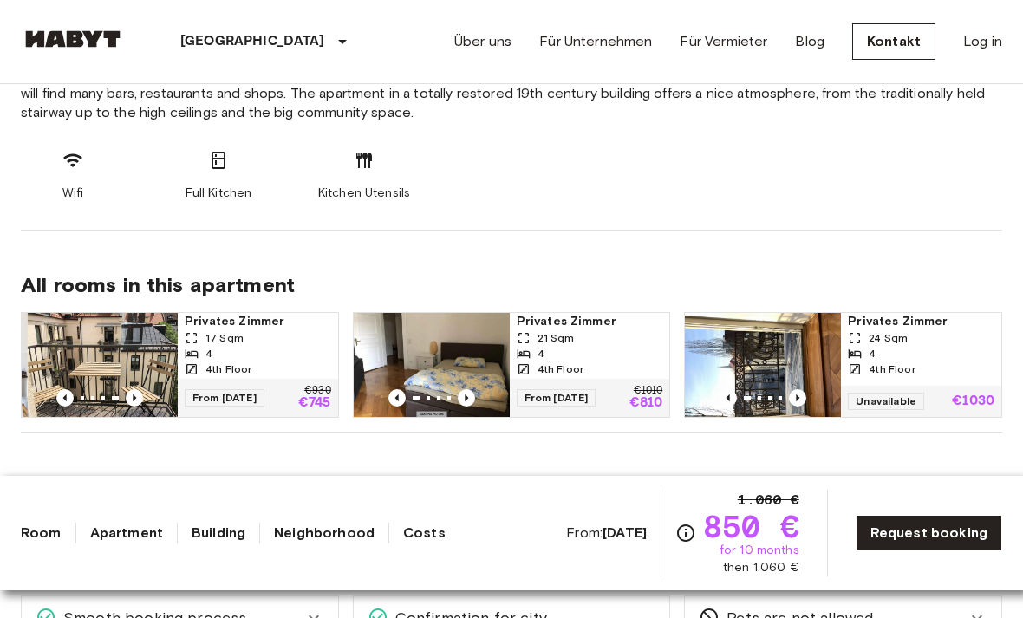
click at [136, 398] on icon "Previous image" at bounding box center [134, 397] width 3 height 7
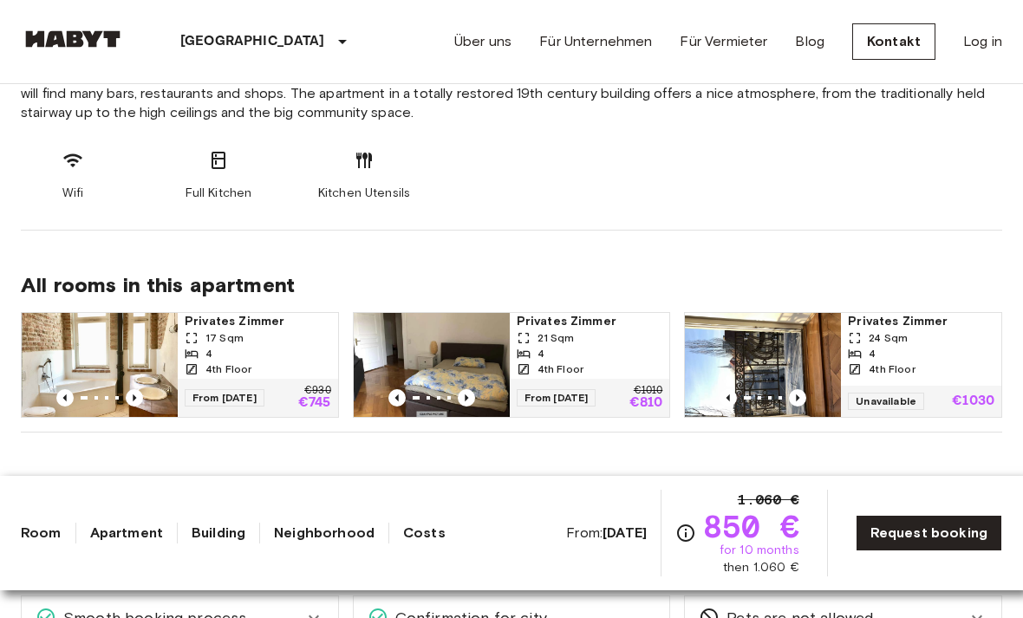
click at [141, 398] on icon "Previous image" at bounding box center [134, 397] width 17 height 17
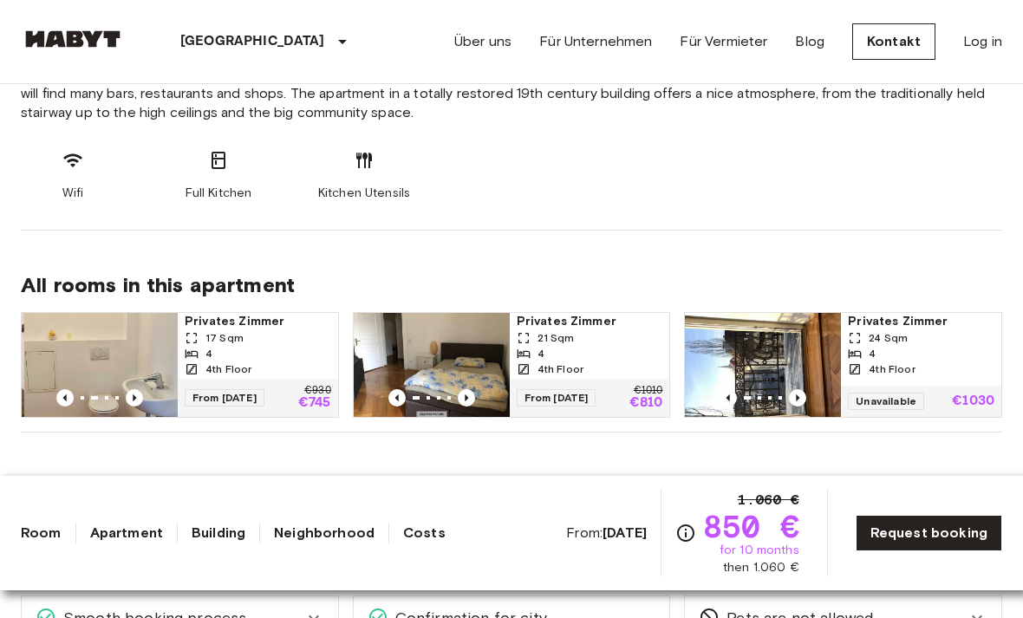
click at [141, 400] on icon "Previous image" at bounding box center [134, 397] width 17 height 17
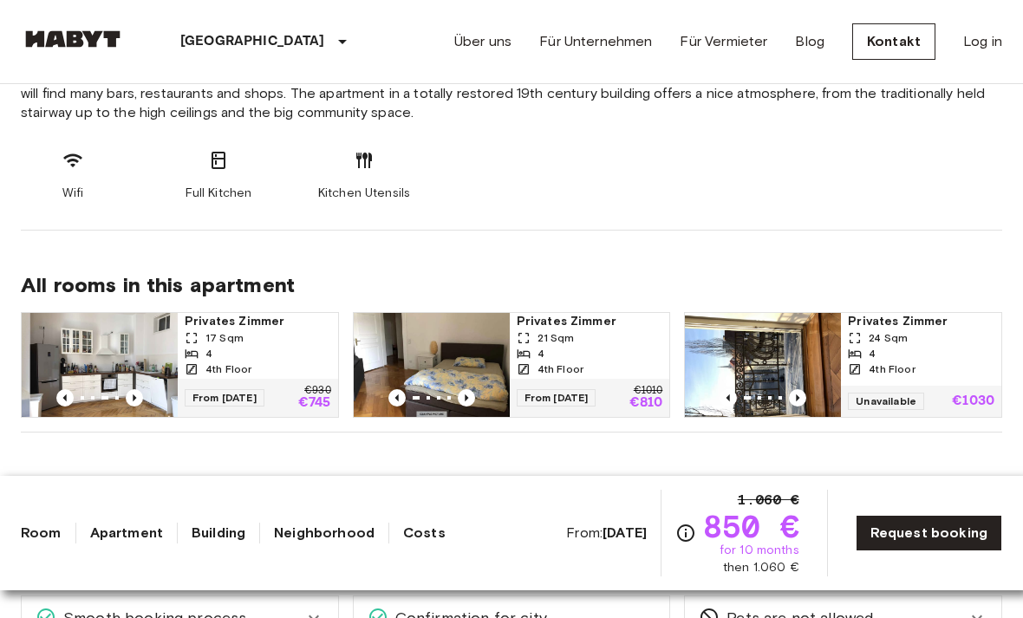
click at [137, 396] on icon "Previous image" at bounding box center [134, 397] width 17 height 17
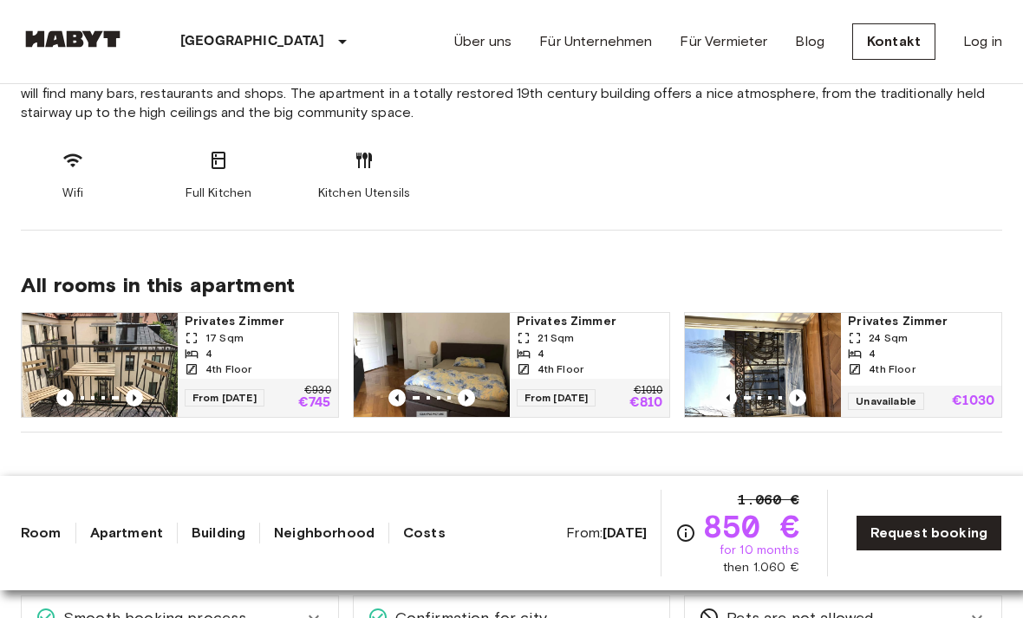
click at [218, 355] on div "4" at bounding box center [258, 354] width 146 height 16
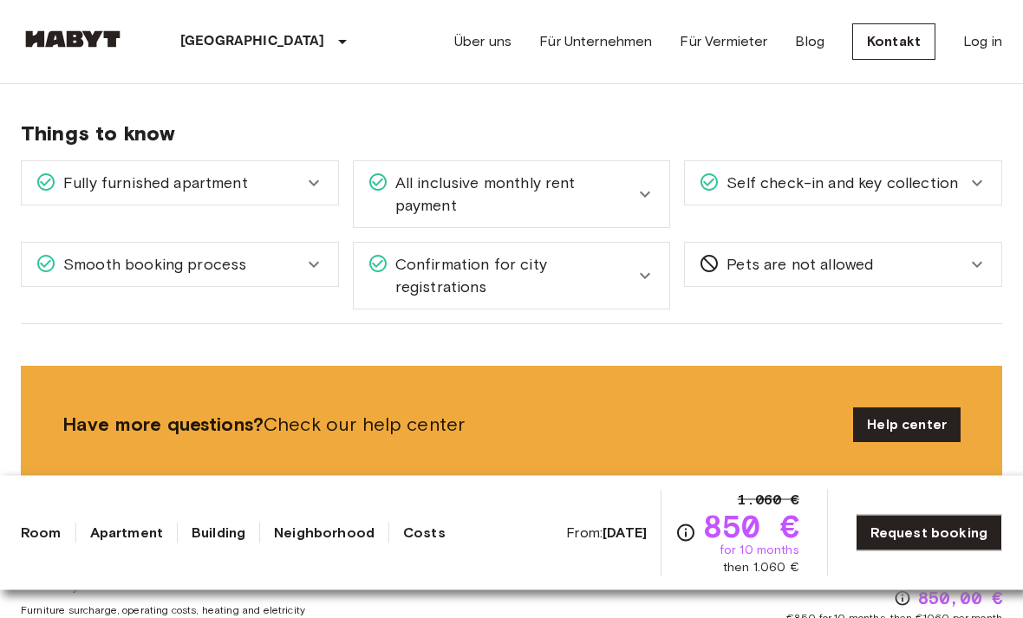
scroll to position [1089, 0]
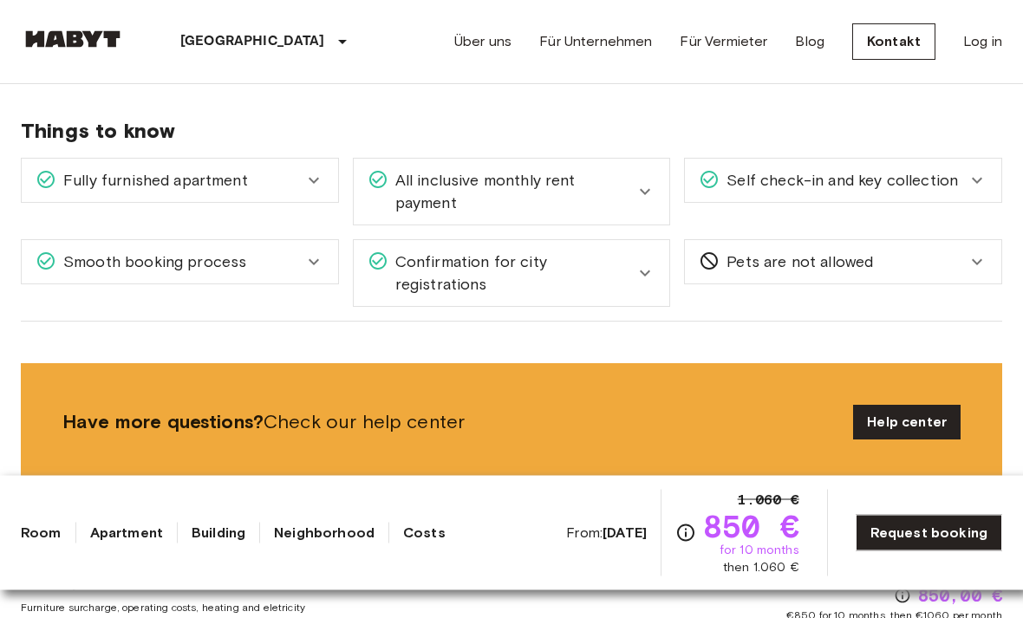
click at [112, 543] on link "Apartment" at bounding box center [126, 533] width 73 height 21
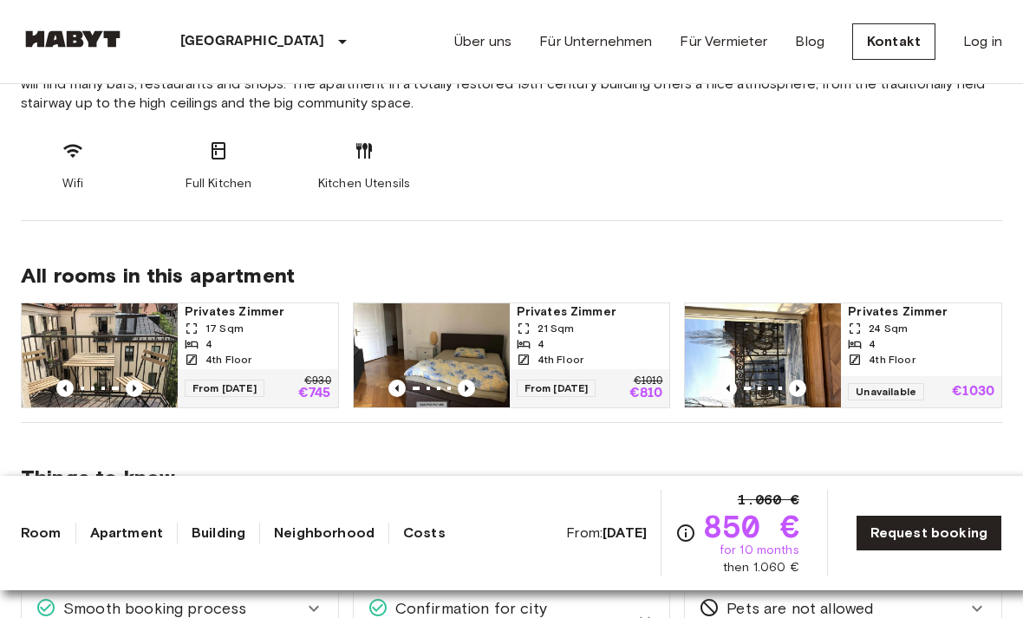
scroll to position [620, 0]
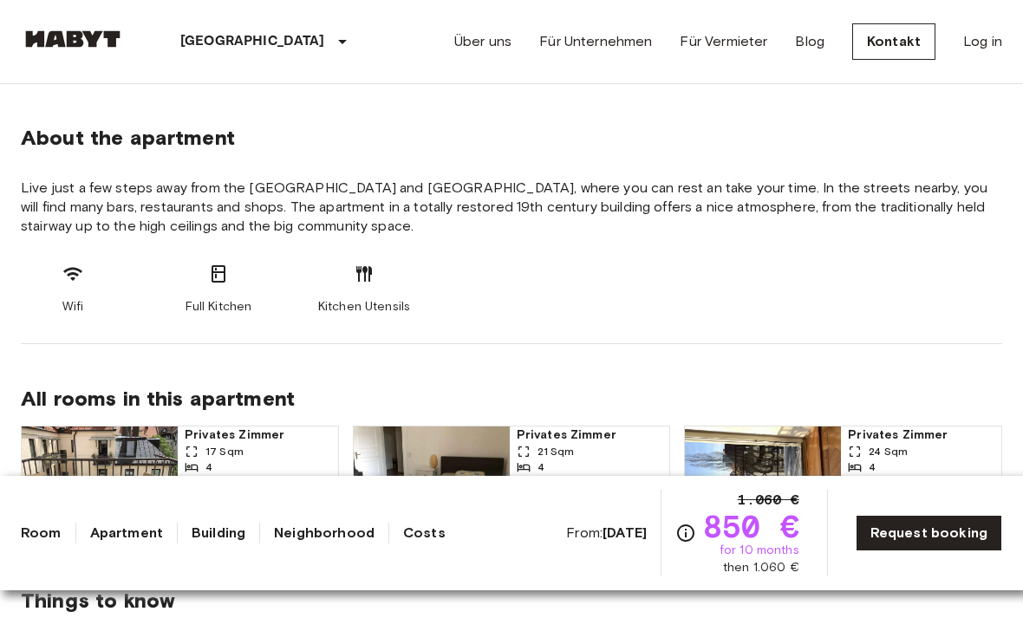
click at [239, 543] on link "Building" at bounding box center [219, 533] width 54 height 21
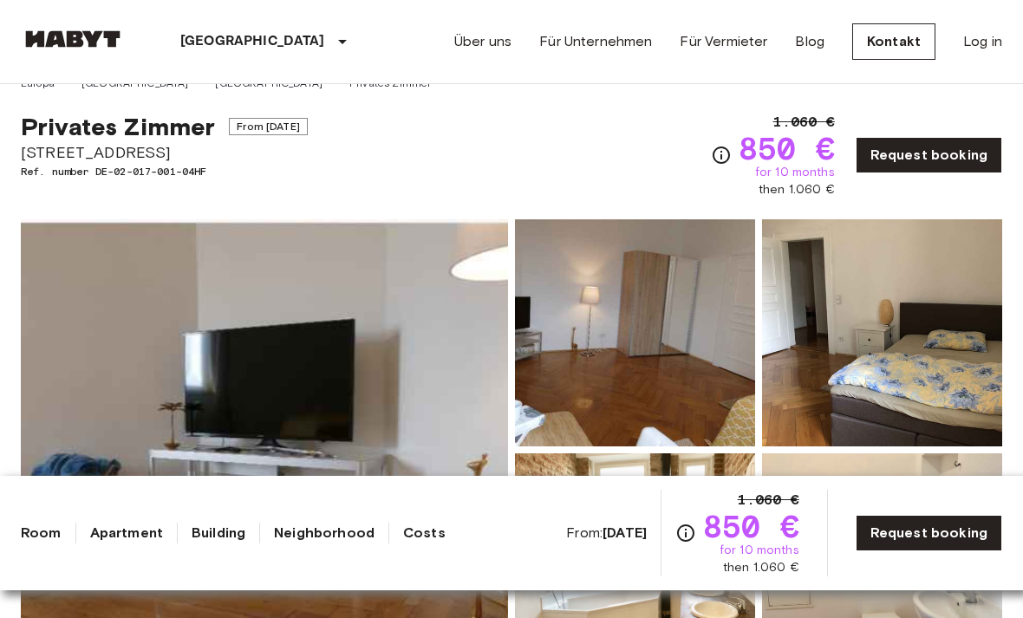
scroll to position [0, 0]
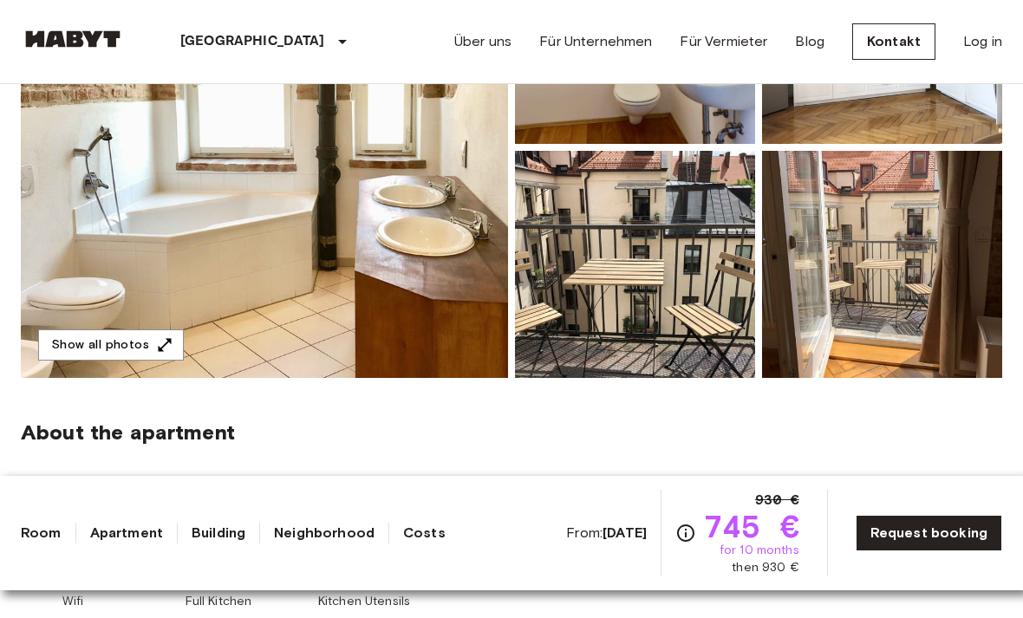
scroll to position [328, 0]
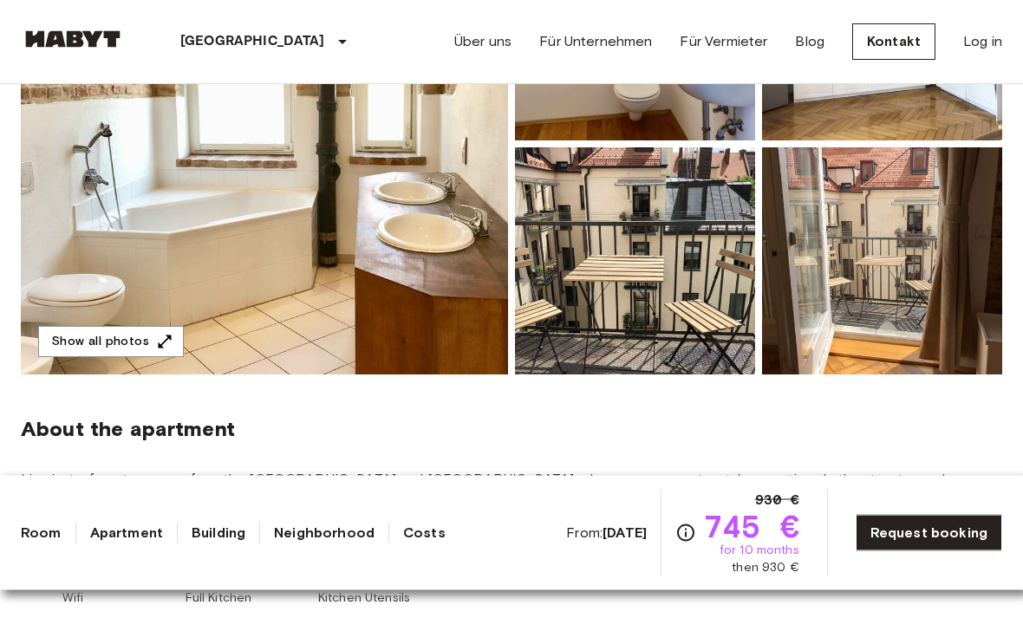
click at [245, 295] on img at bounding box center [264, 144] width 487 height 461
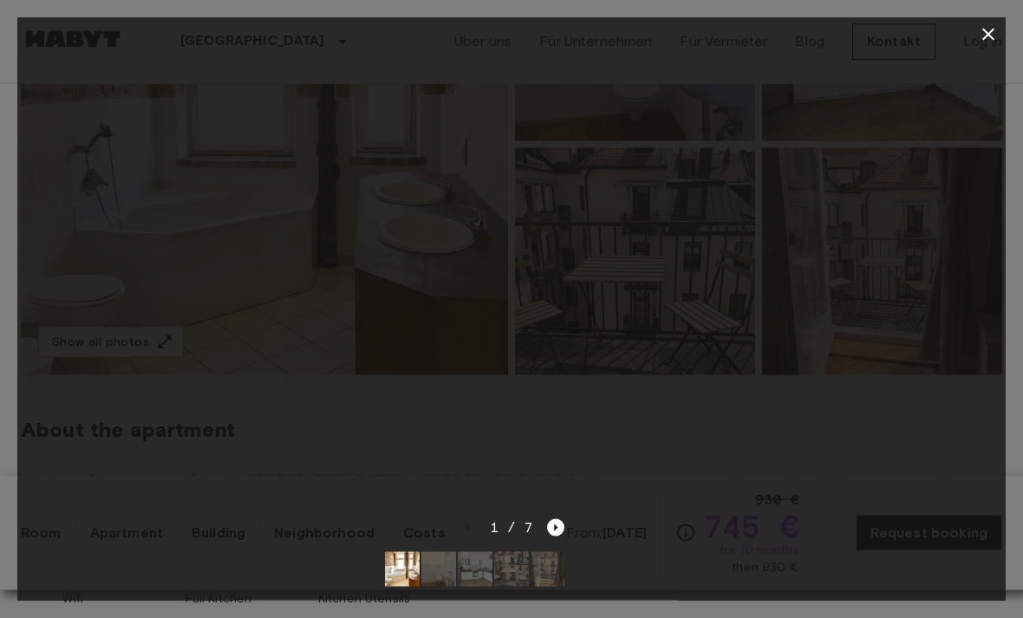
scroll to position [329, 0]
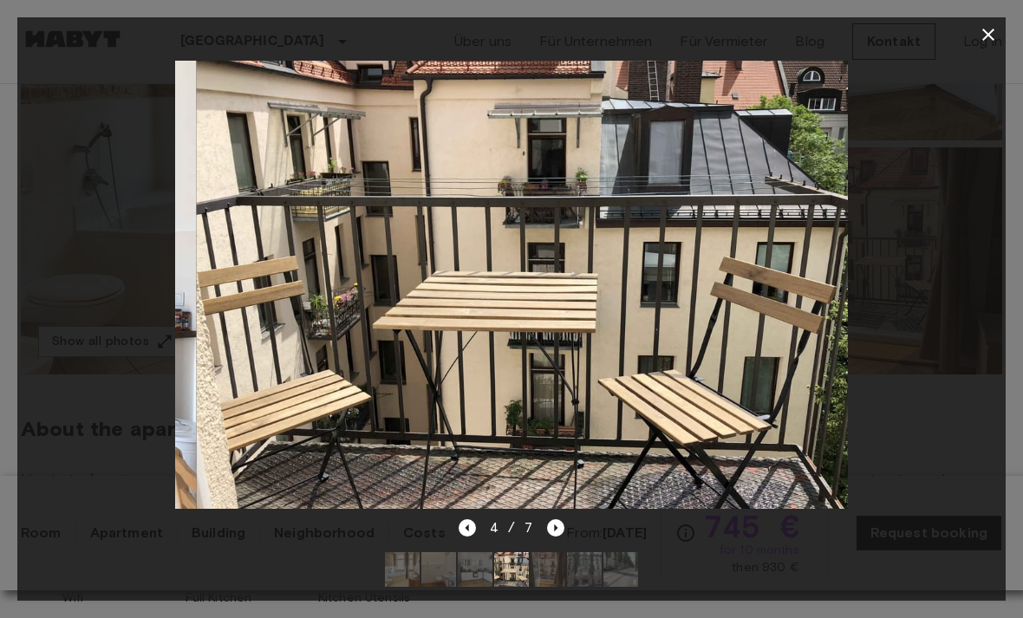
click at [988, 33] on icon "button" at bounding box center [988, 34] width 21 height 21
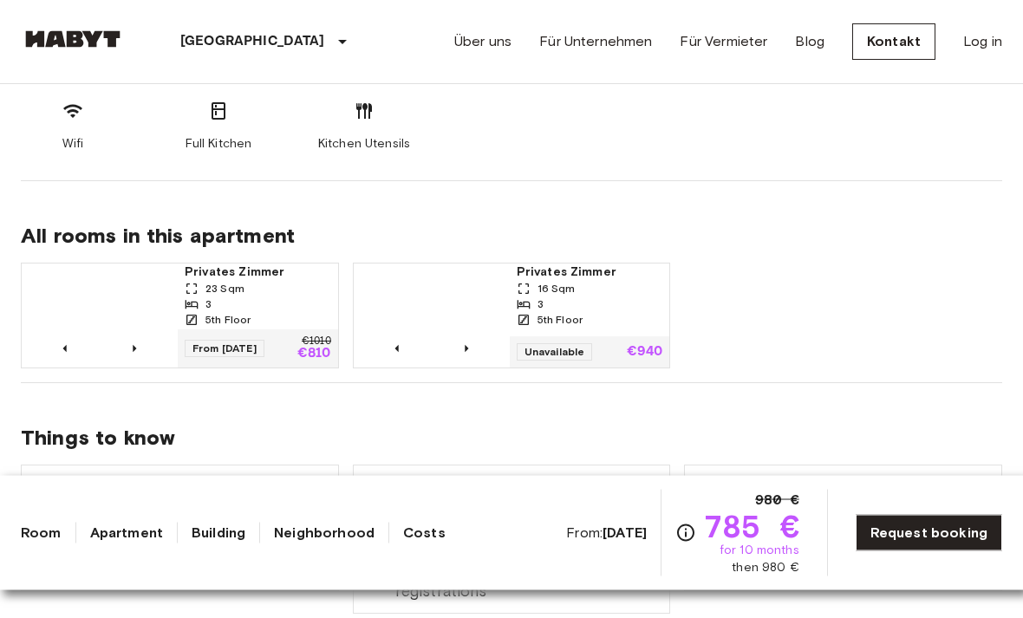
scroll to position [762, 0]
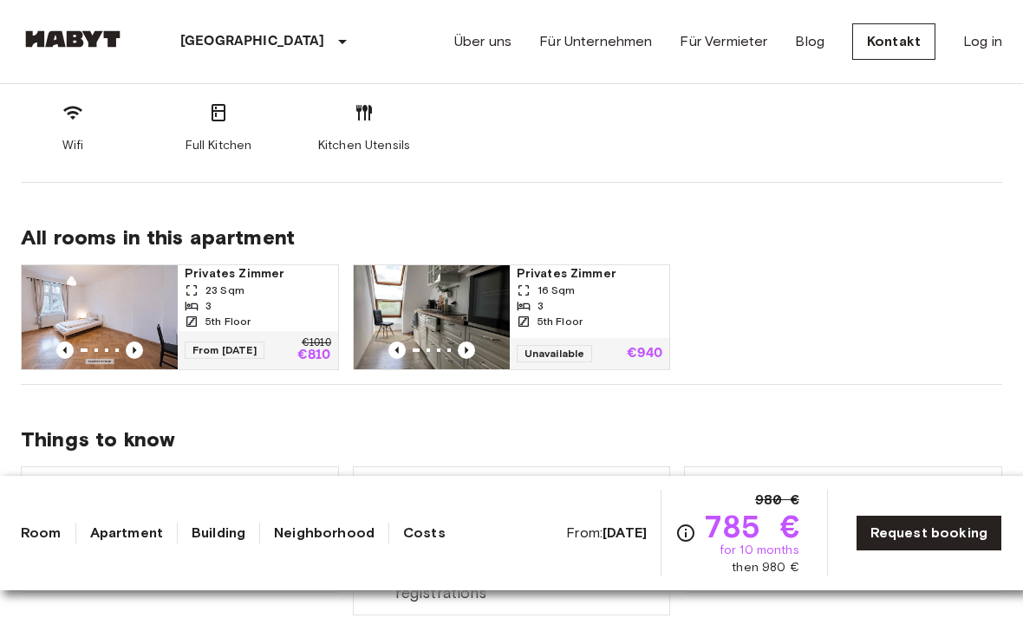
click at [140, 339] on img at bounding box center [100, 317] width 156 height 104
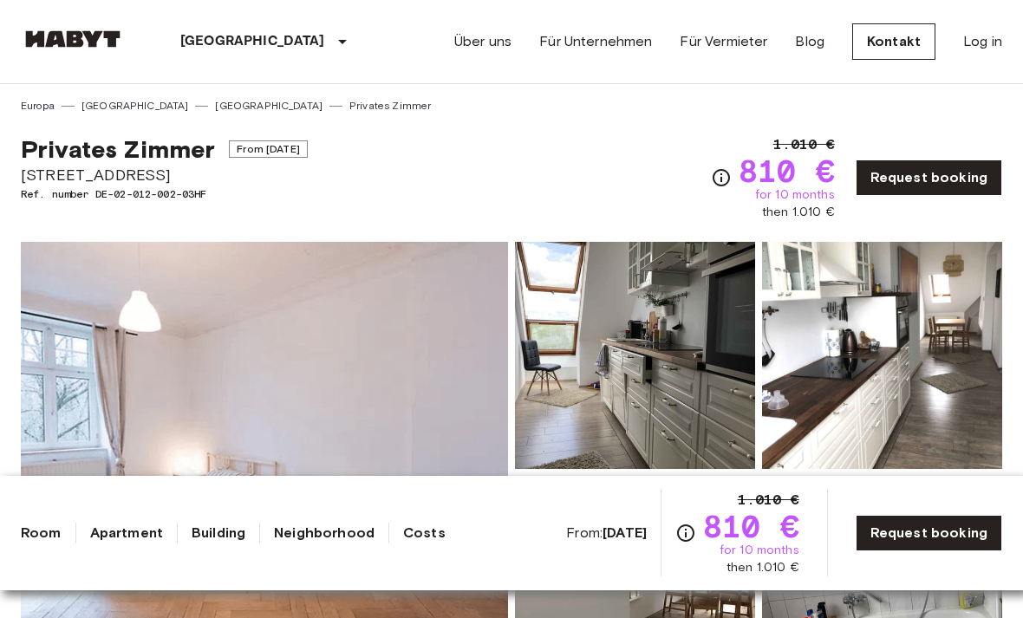
click at [940, 539] on link "Request booking" at bounding box center [929, 533] width 146 height 36
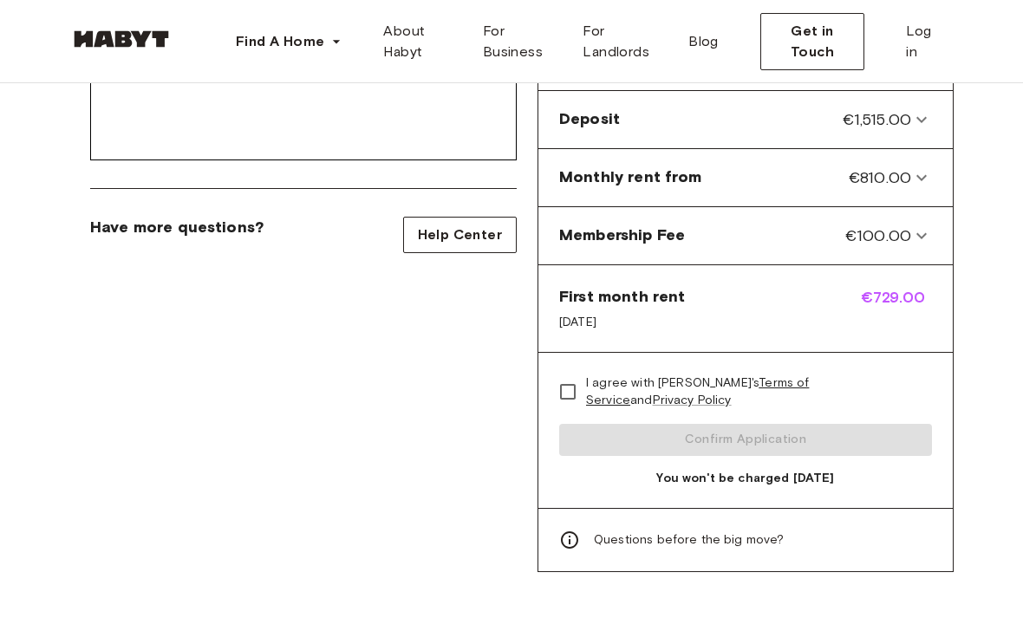
scroll to position [817, 0]
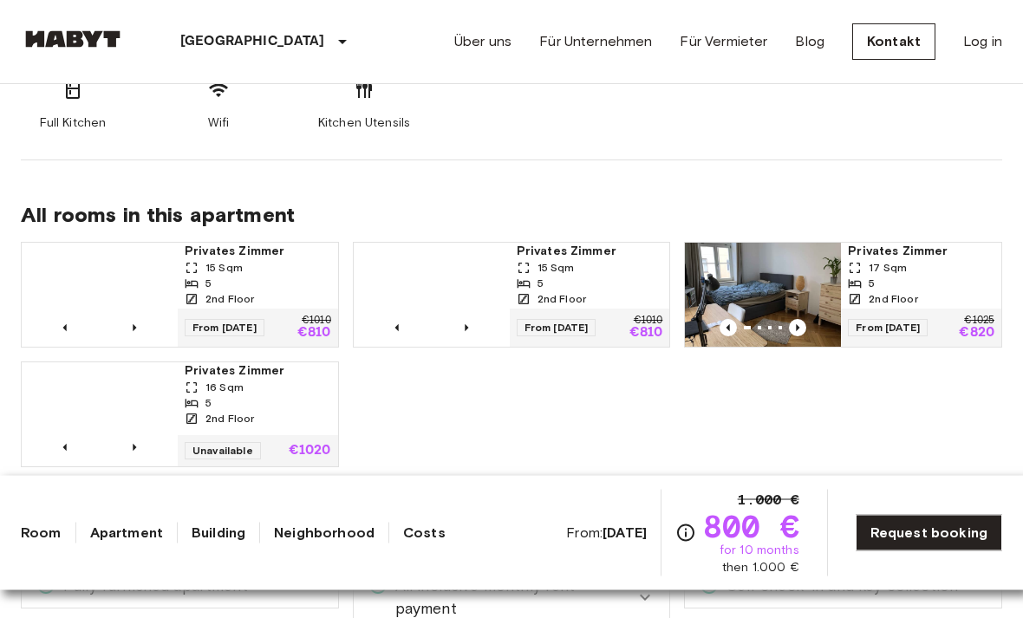
scroll to position [804, 0]
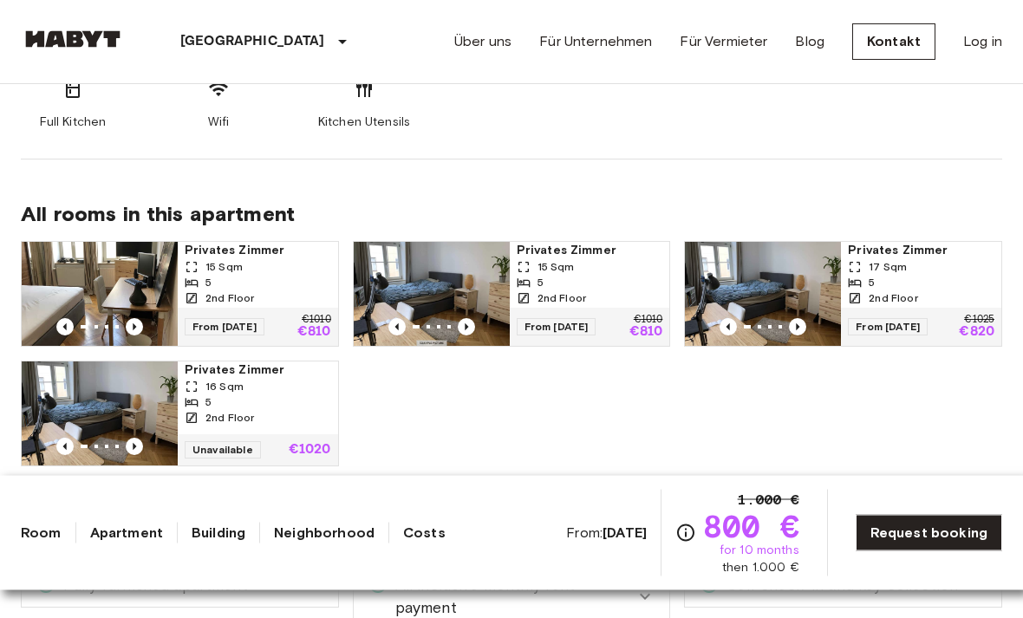
click at [142, 322] on icon "Previous image" at bounding box center [134, 327] width 17 height 17
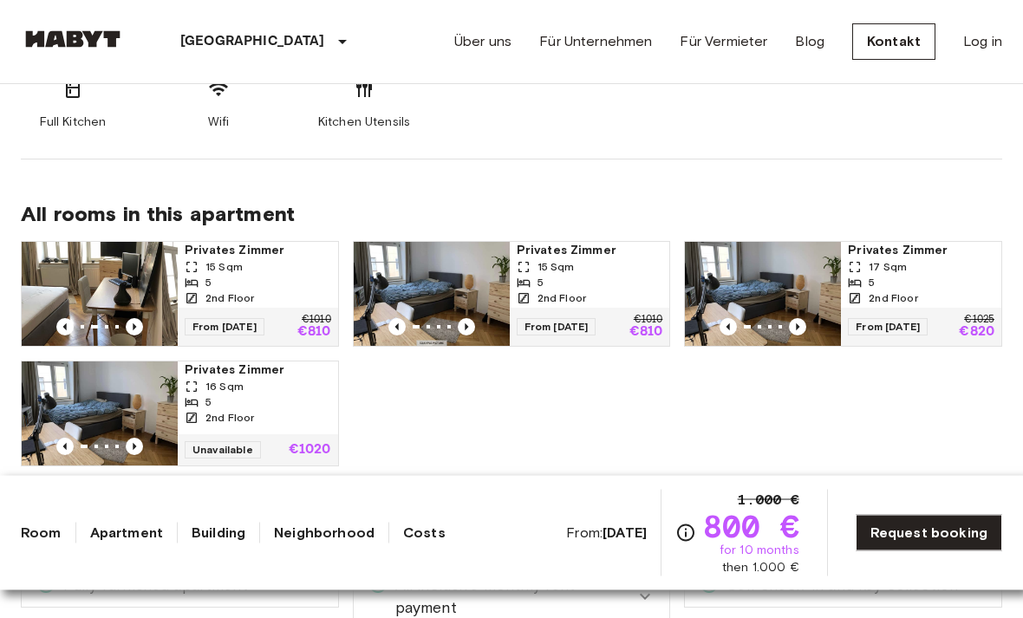
scroll to position [804, 0]
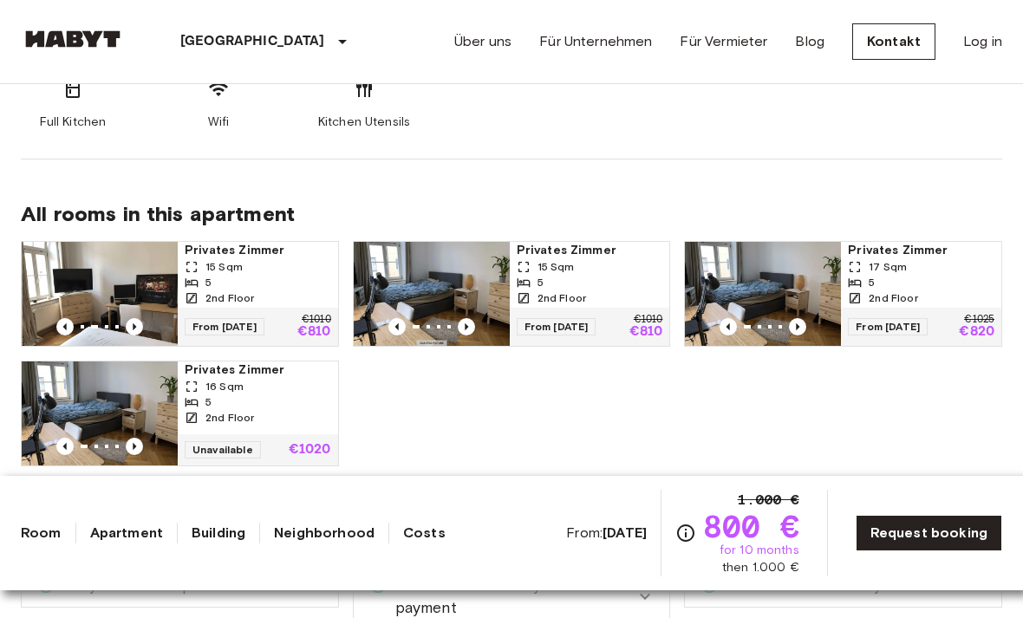
click at [139, 323] on icon "Previous image" at bounding box center [134, 326] width 17 height 17
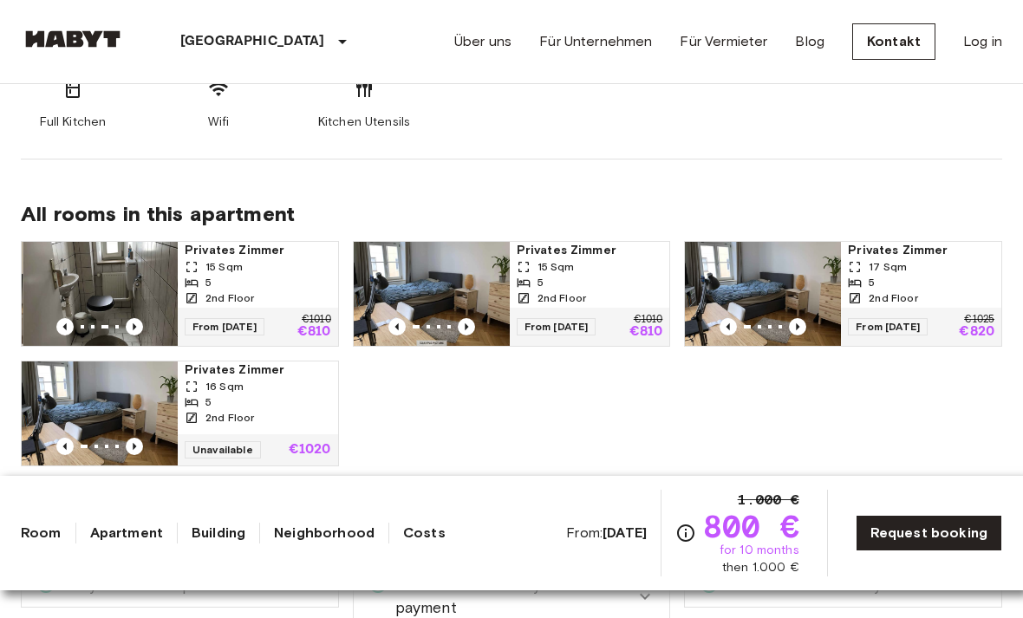
click at [142, 325] on icon "Previous image" at bounding box center [134, 326] width 17 height 17
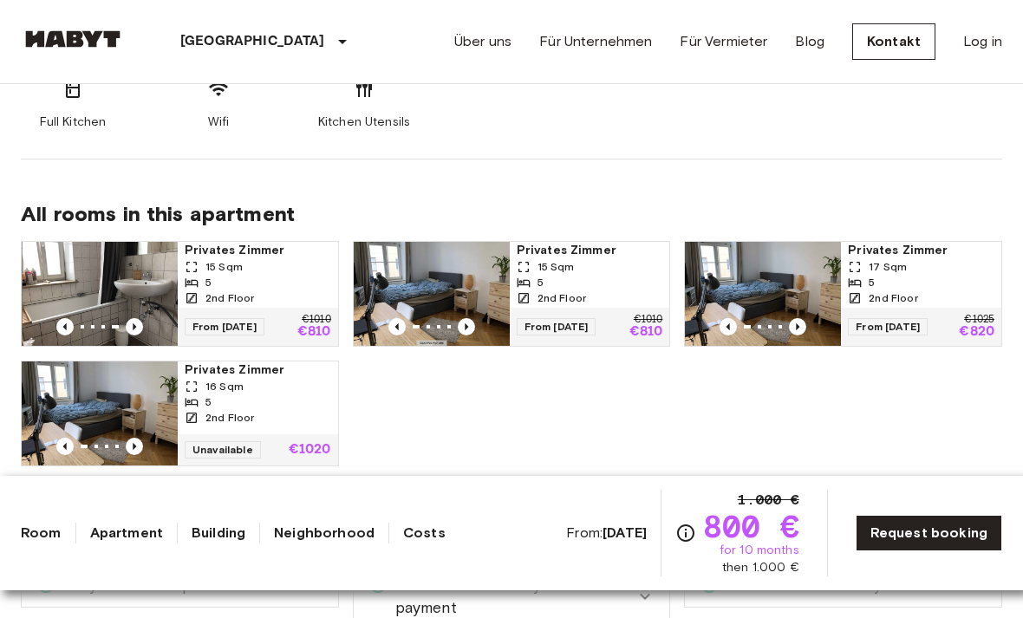
click at [139, 322] on icon "Previous image" at bounding box center [134, 326] width 17 height 17
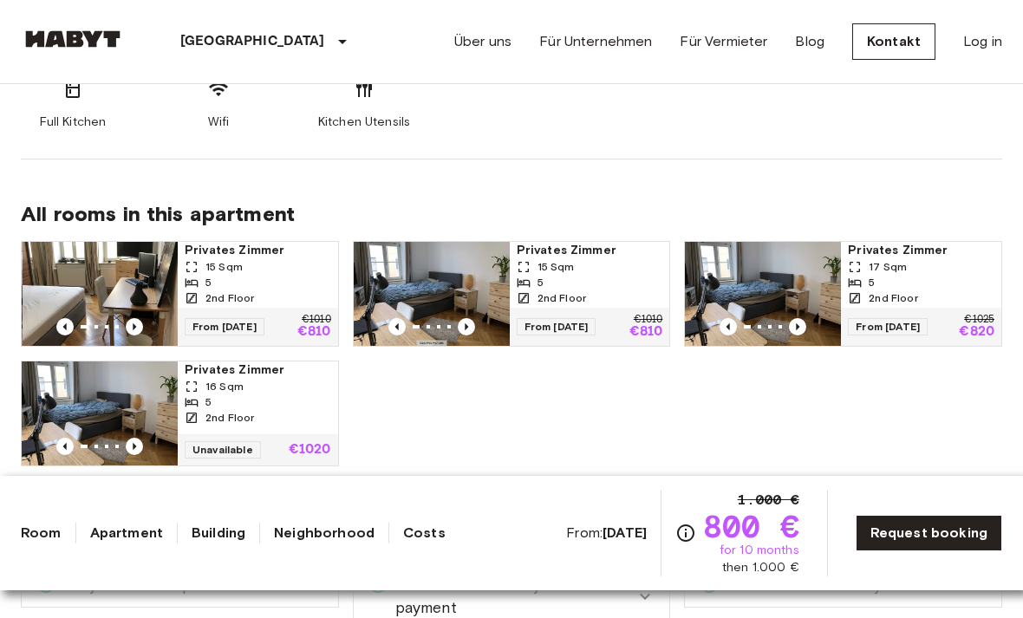
click at [138, 325] on icon "Previous image" at bounding box center [134, 326] width 17 height 17
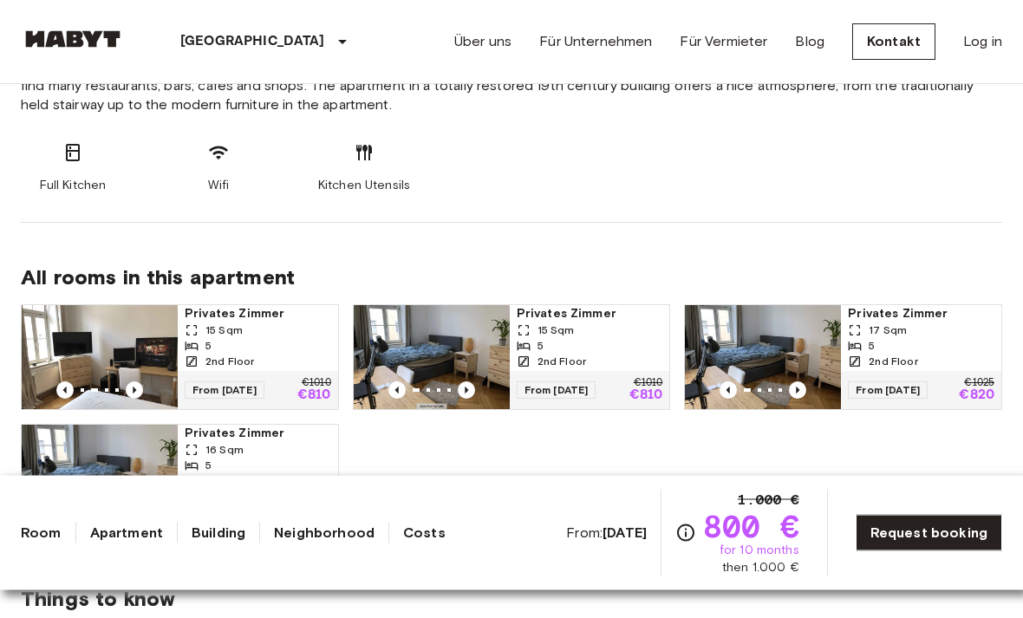
scroll to position [755, 0]
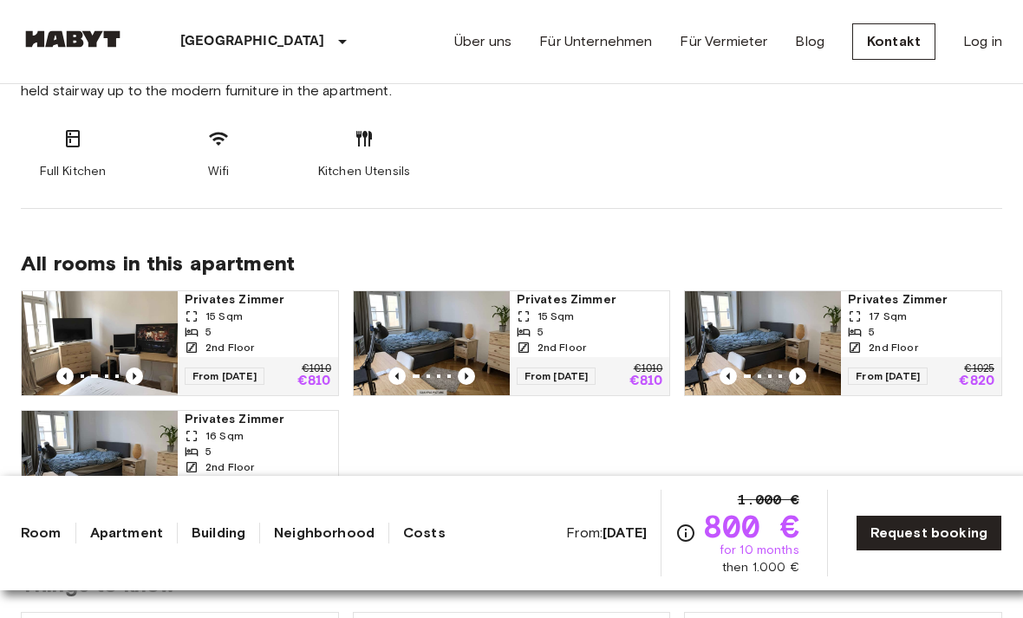
click at [228, 349] on span "2nd Floor" at bounding box center [229, 348] width 49 height 16
